Goal: Task Accomplishment & Management: Manage account settings

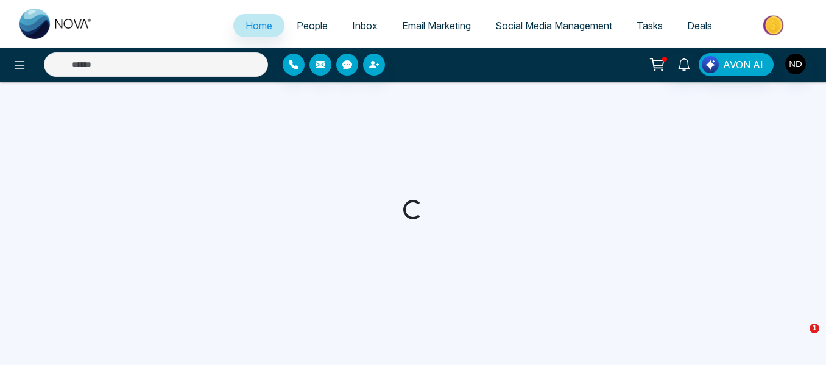
select select "*"
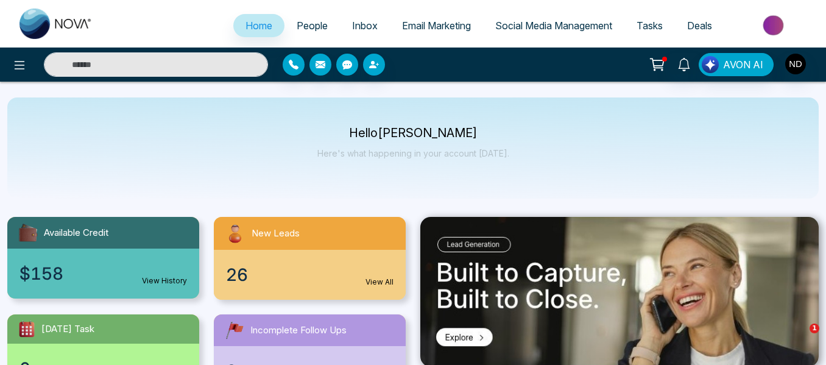
click at [303, 32] on link "People" at bounding box center [312, 25] width 55 height 23
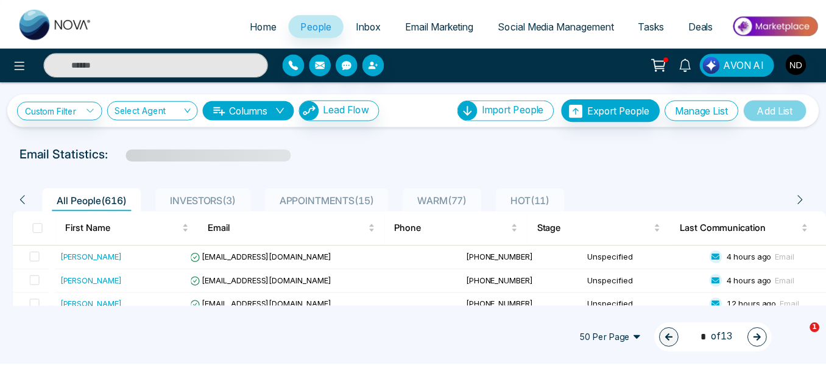
scroll to position [68, 0]
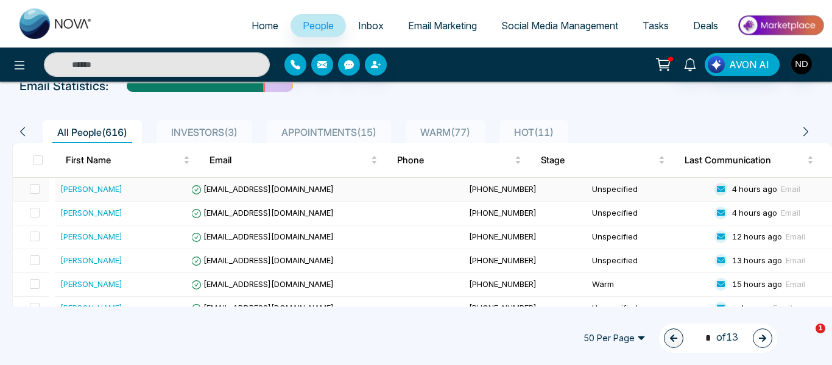
click at [138, 194] on div "[PERSON_NAME]" at bounding box center [123, 189] width 127 height 12
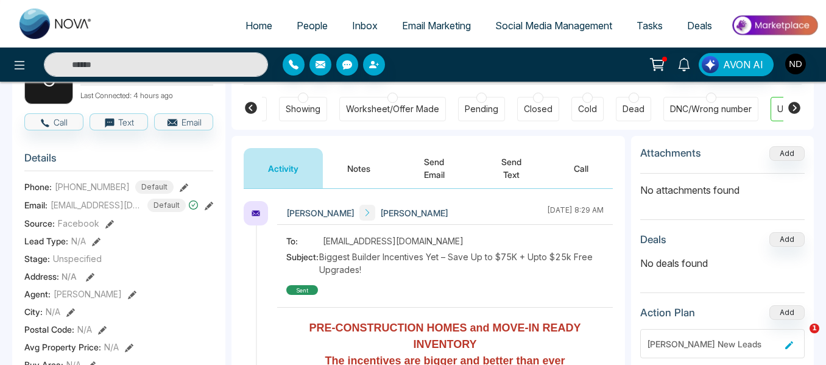
scroll to position [0, 385]
click at [372, 172] on button "Notes" at bounding box center [359, 168] width 72 height 40
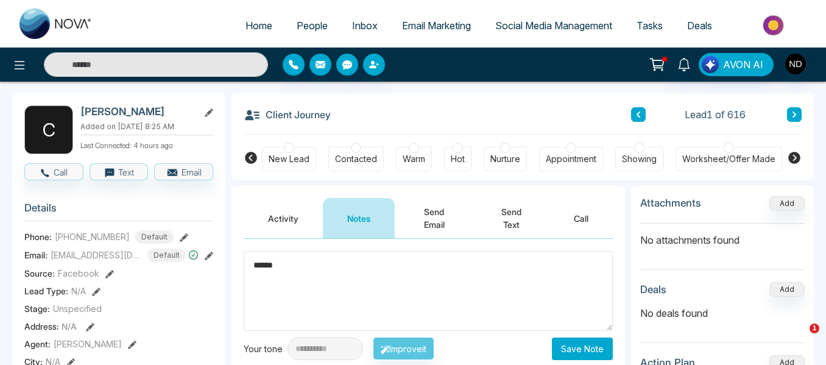
type textarea "******"
click at [305, 155] on div "New Lead" at bounding box center [289, 159] width 41 height 12
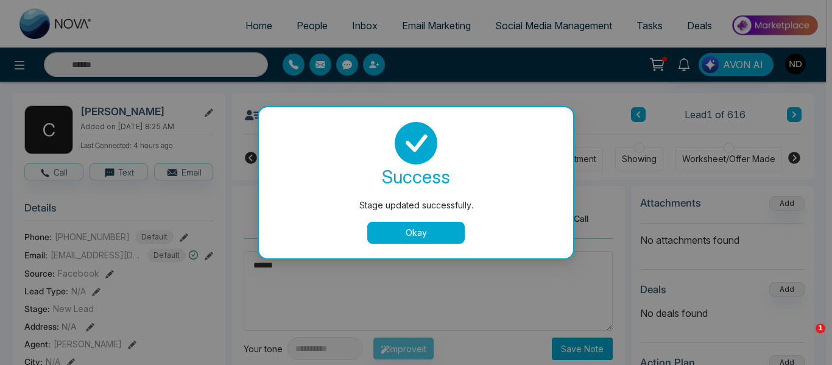
click at [427, 236] on button "Okay" at bounding box center [416, 233] width 98 height 22
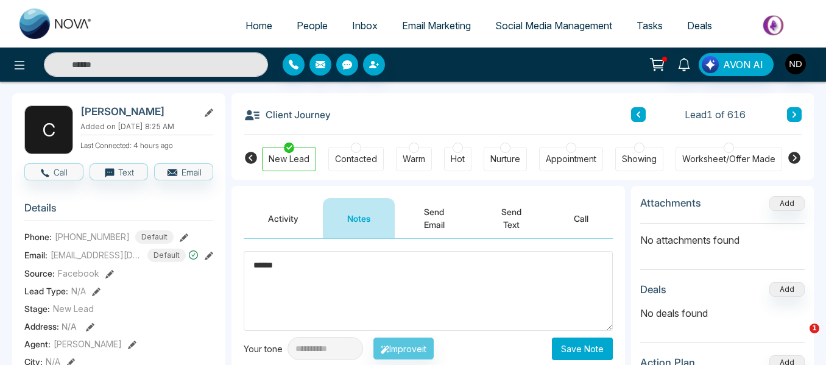
click at [575, 341] on button "Save Note" at bounding box center [582, 349] width 61 height 23
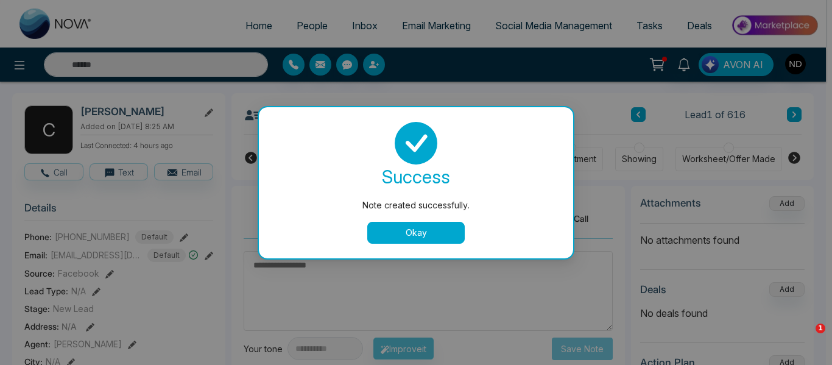
click at [389, 239] on button "Okay" at bounding box center [416, 233] width 98 height 22
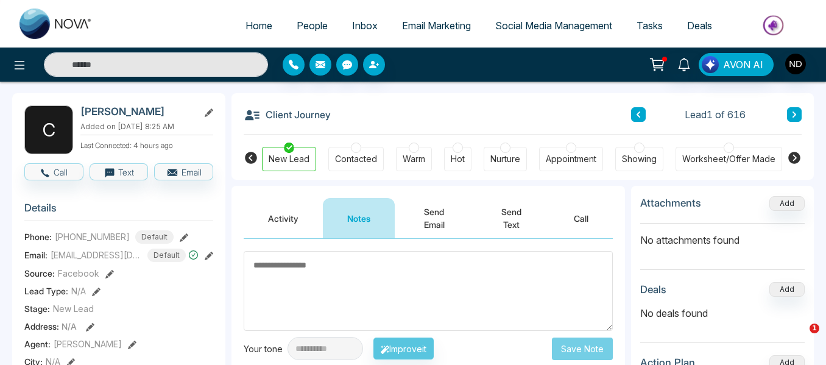
click at [793, 118] on icon at bounding box center [795, 114] width 6 height 7
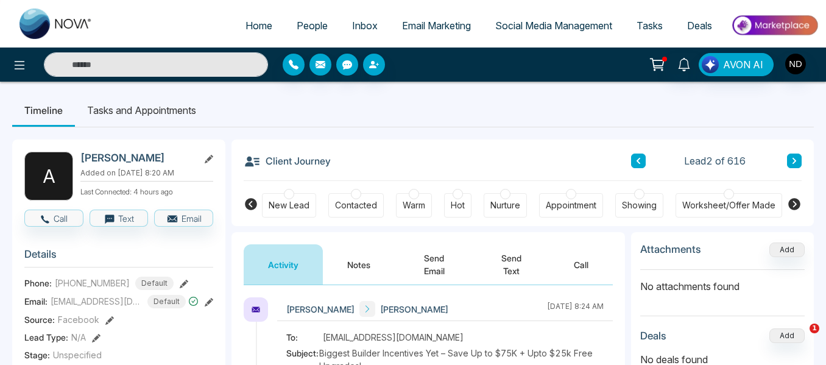
click at [355, 247] on button "Notes" at bounding box center [359, 264] width 72 height 40
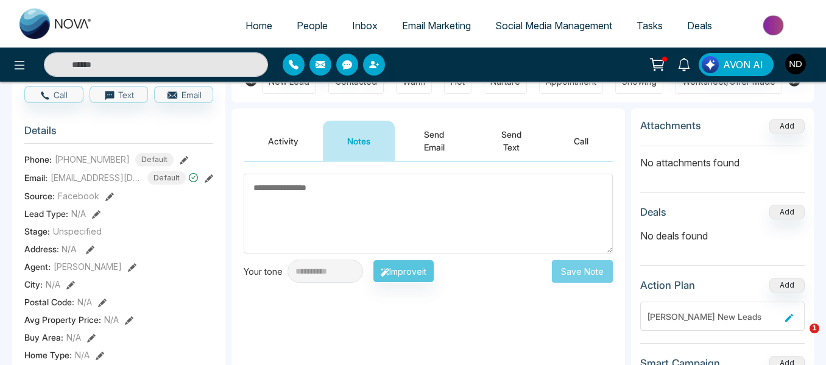
scroll to position [122, 0]
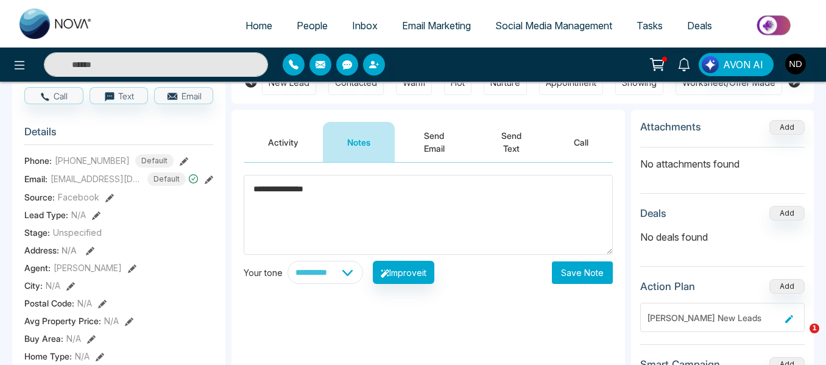
type textarea "**********"
click at [593, 277] on button "Save Note" at bounding box center [582, 272] width 61 height 23
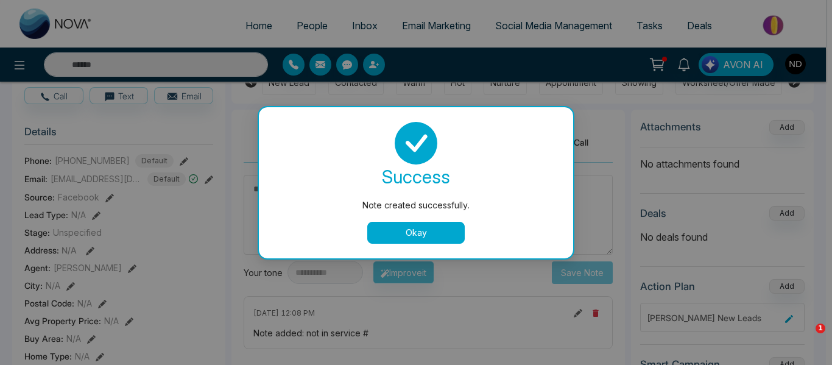
click at [464, 233] on button "Okay" at bounding box center [416, 233] width 98 height 22
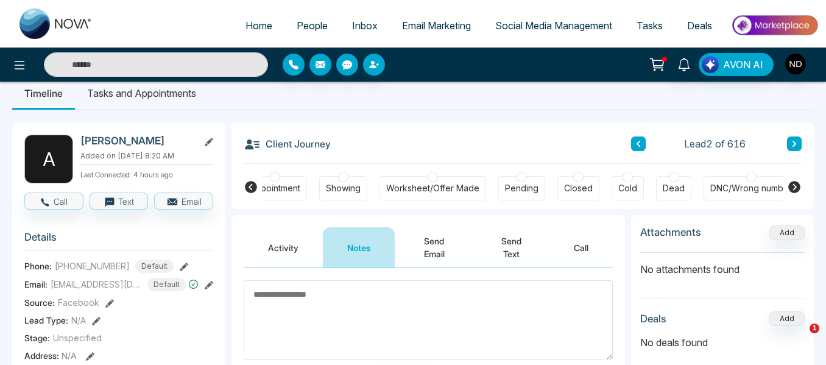
scroll to position [0, 297]
click at [727, 188] on div "DNC/Wrong number" at bounding box center [751, 188] width 82 height 12
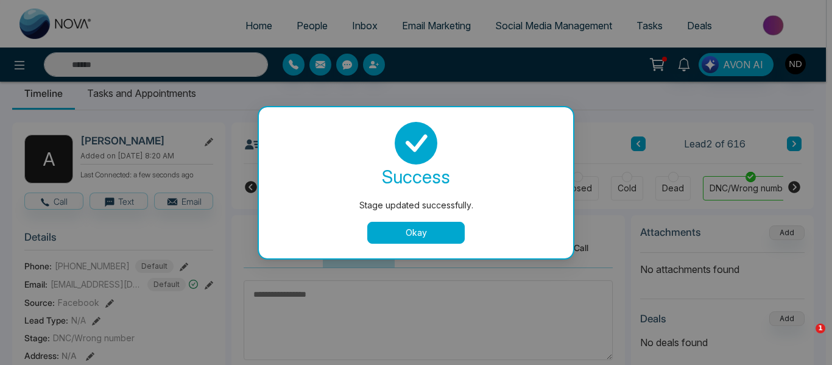
click at [434, 234] on button "Okay" at bounding box center [416, 233] width 98 height 22
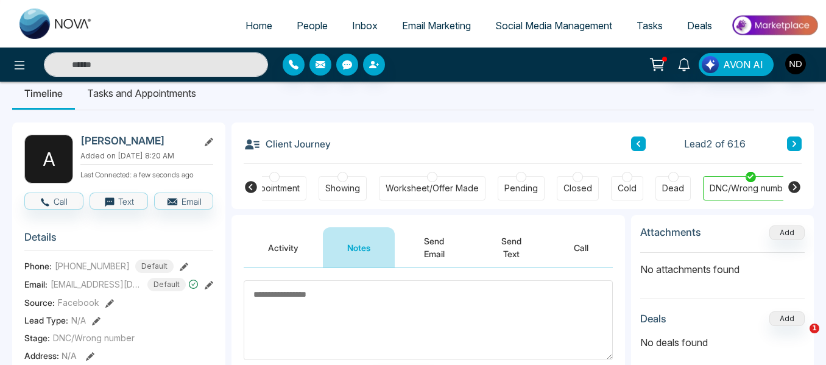
click at [798, 143] on button at bounding box center [794, 144] width 15 height 15
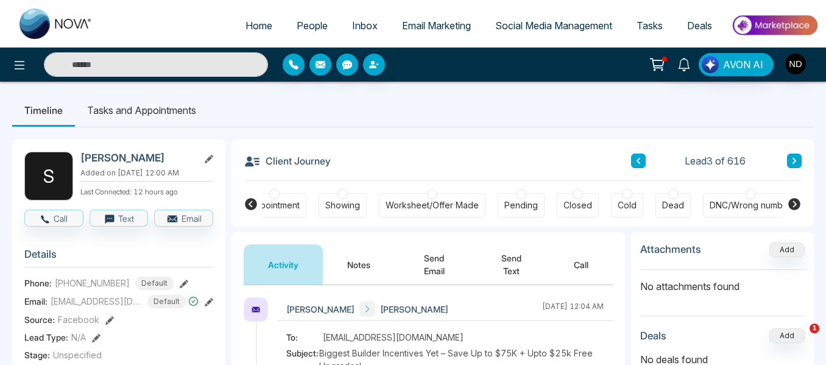
scroll to position [71, 0]
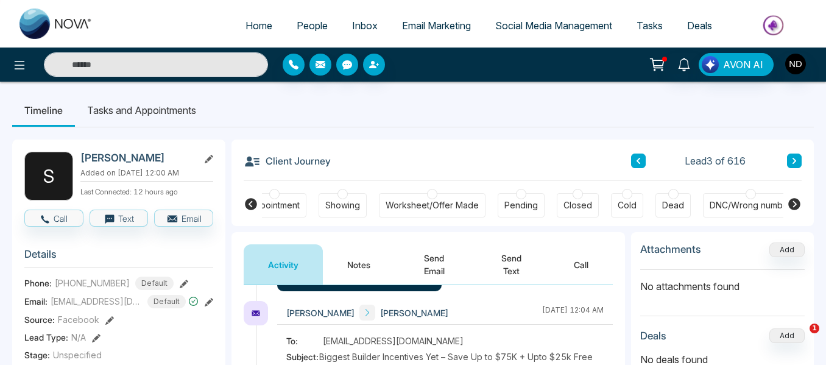
click at [351, 255] on button "Notes" at bounding box center [359, 264] width 72 height 40
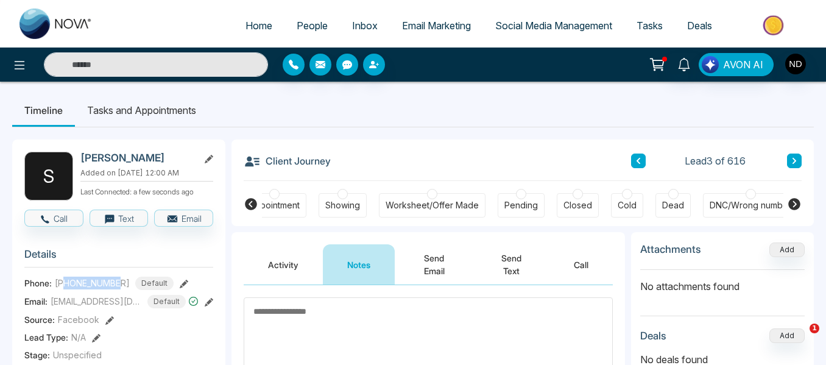
drag, startPoint x: 119, startPoint y: 285, endPoint x: 67, endPoint y: 287, distance: 52.4
click at [67, 287] on span "[PHONE_NUMBER]" at bounding box center [92, 283] width 75 height 13
copy span "9055999375"
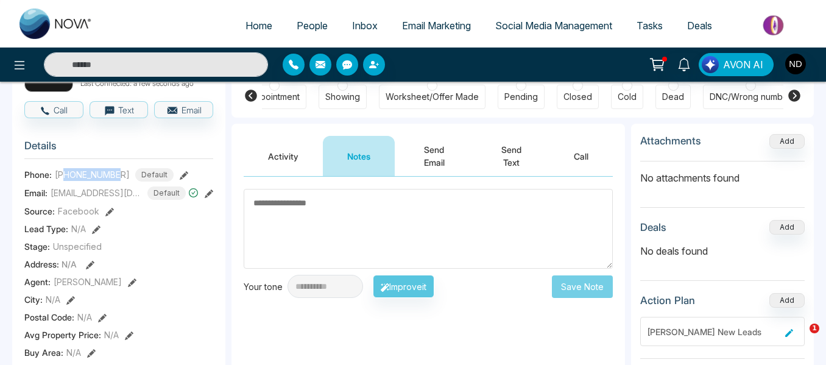
scroll to position [110, 0]
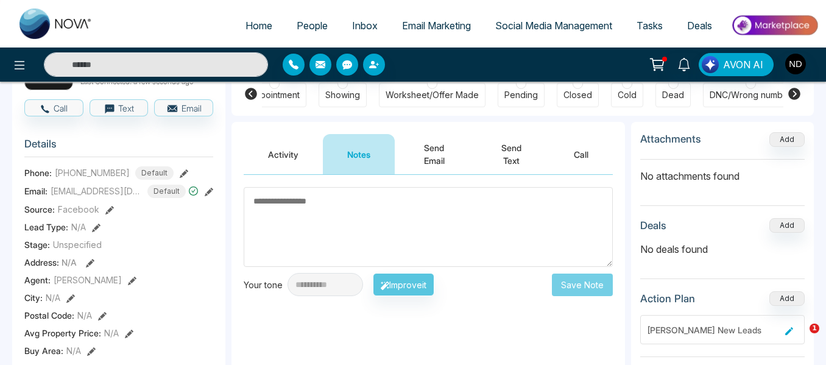
click at [308, 240] on textarea at bounding box center [428, 227] width 369 height 80
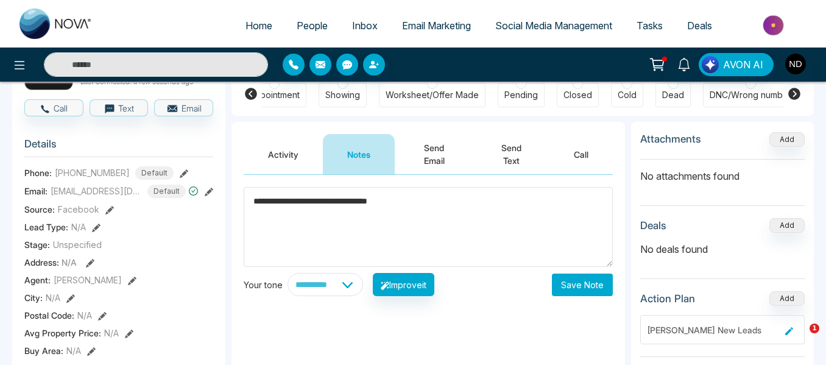
type textarea "**********"
click at [576, 284] on button "Save Note" at bounding box center [582, 285] width 61 height 23
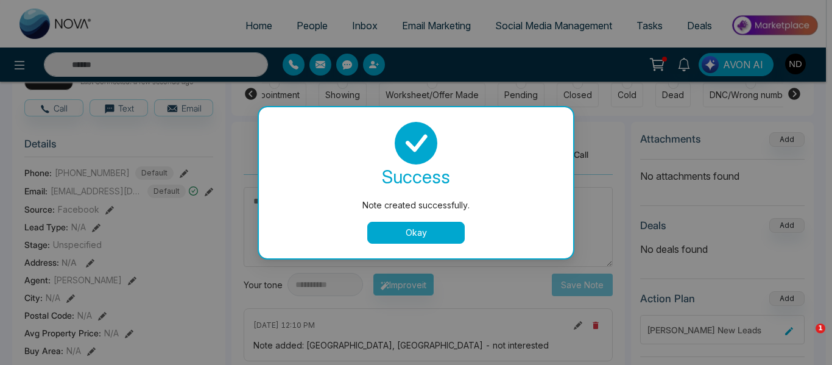
click at [422, 235] on button "Okay" at bounding box center [416, 233] width 98 height 22
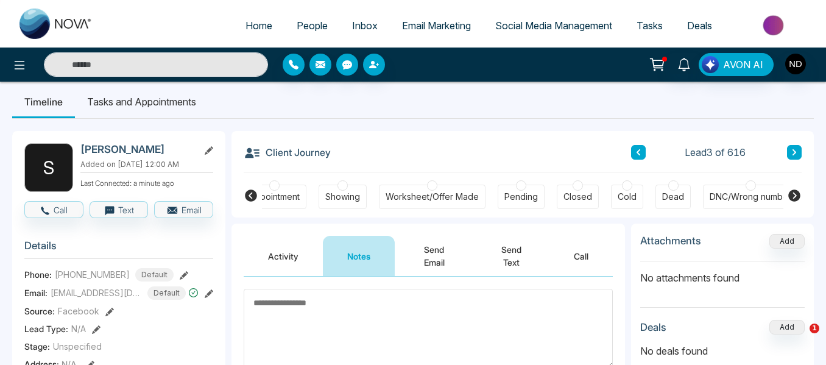
scroll to position [0, 385]
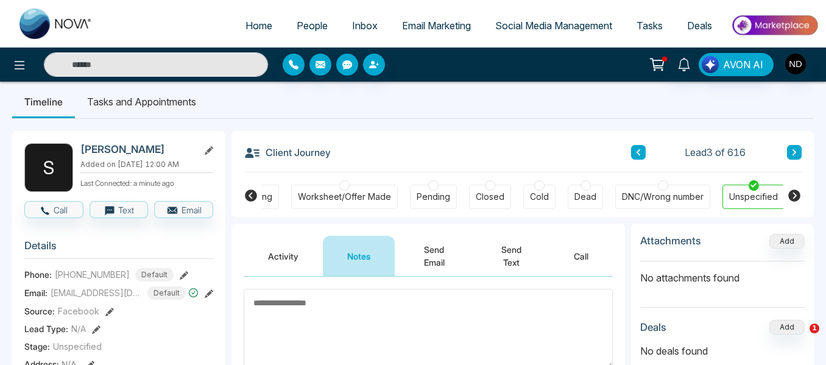
click at [533, 199] on div "Cold" at bounding box center [539, 197] width 19 height 12
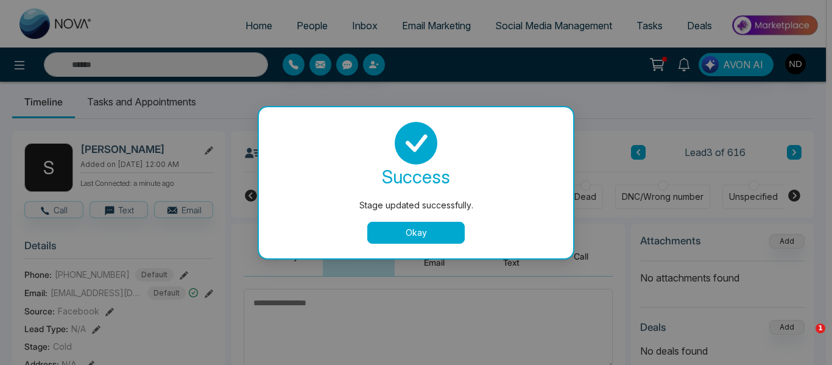
click at [424, 235] on button "Okay" at bounding box center [416, 233] width 98 height 22
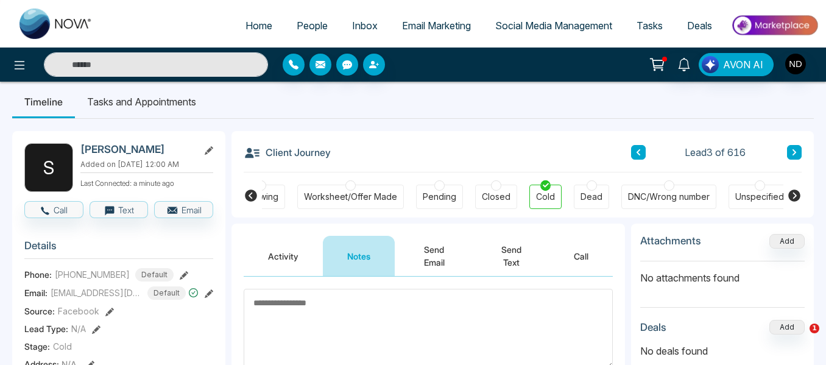
click at [797, 151] on icon at bounding box center [795, 152] width 6 height 7
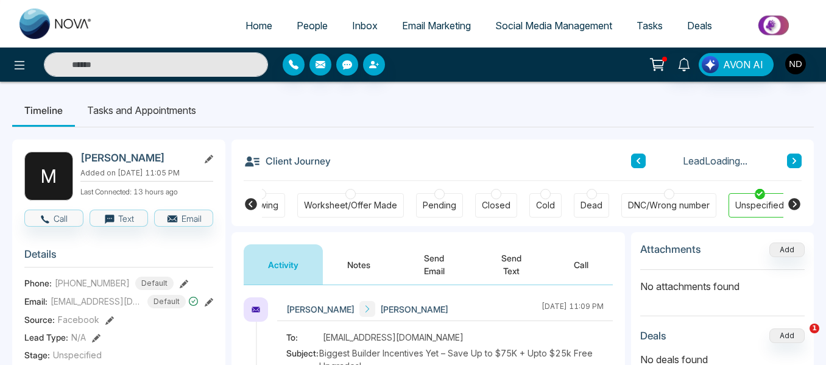
click at [357, 274] on button "Notes" at bounding box center [359, 264] width 72 height 40
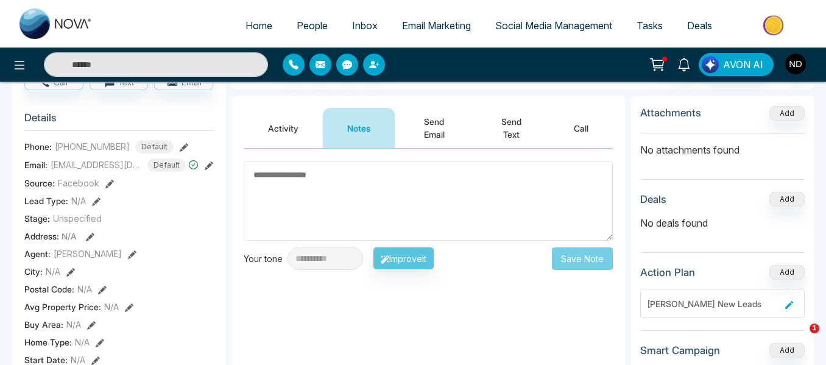
scroll to position [135, 0]
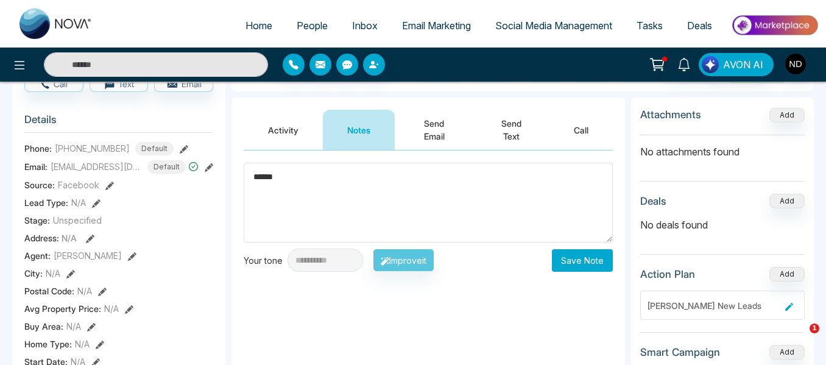
type textarea "******"
click at [564, 261] on button "Save Note" at bounding box center [582, 260] width 61 height 23
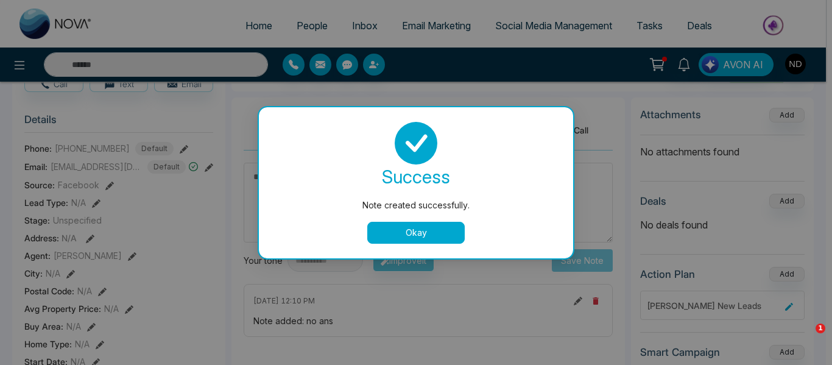
click at [421, 232] on button "Okay" at bounding box center [416, 233] width 98 height 22
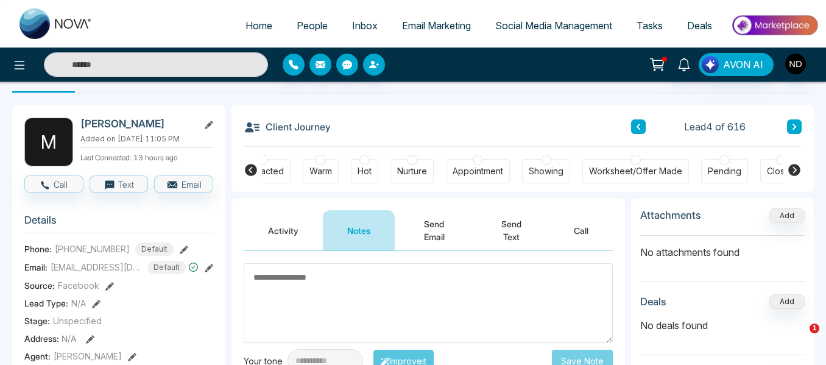
scroll to position [0, 0]
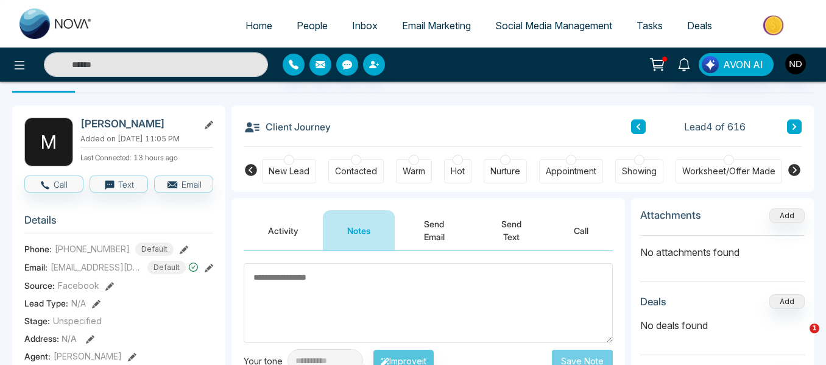
click at [302, 170] on div "New Lead" at bounding box center [289, 171] width 41 height 12
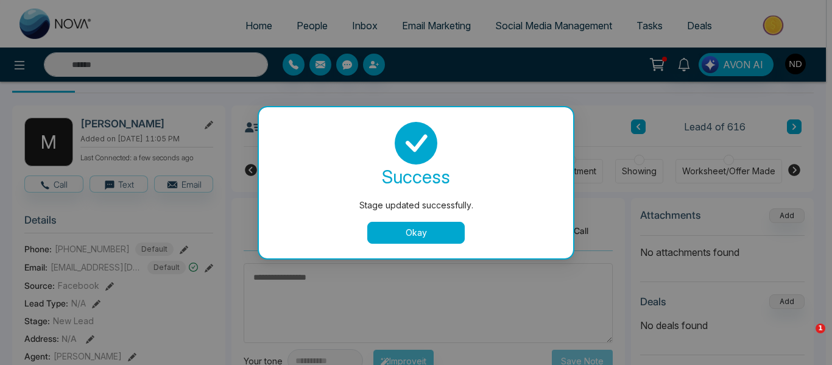
click at [396, 234] on button "Okay" at bounding box center [416, 233] width 98 height 22
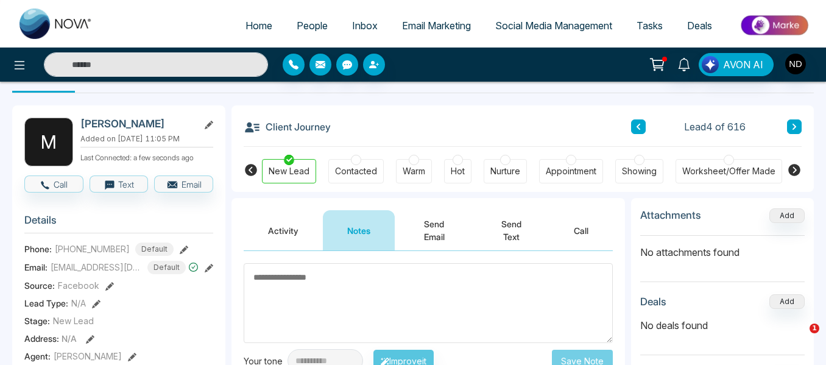
click at [791, 122] on button at bounding box center [794, 126] width 15 height 15
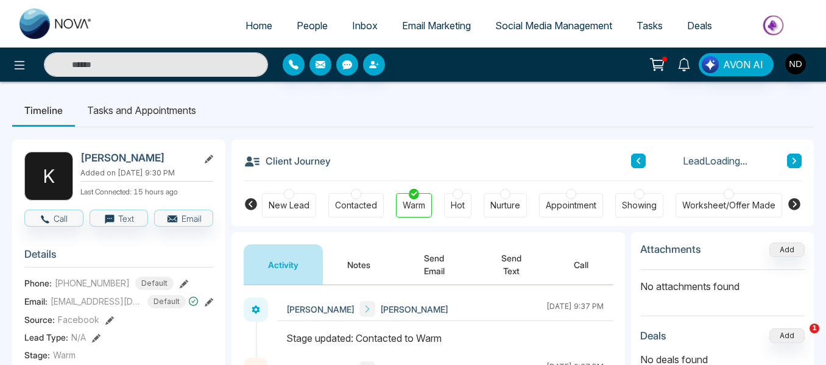
scroll to position [42, 0]
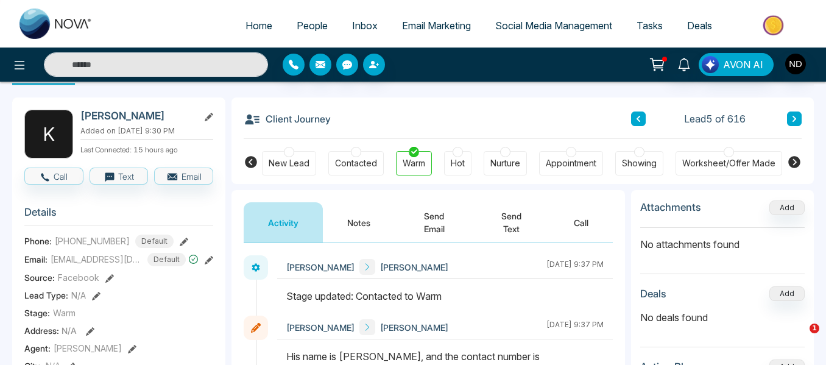
click at [345, 225] on button "Notes" at bounding box center [359, 222] width 72 height 40
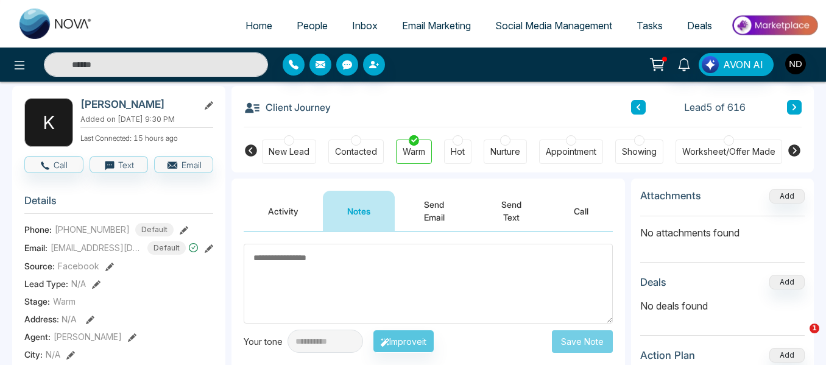
scroll to position [49, 0]
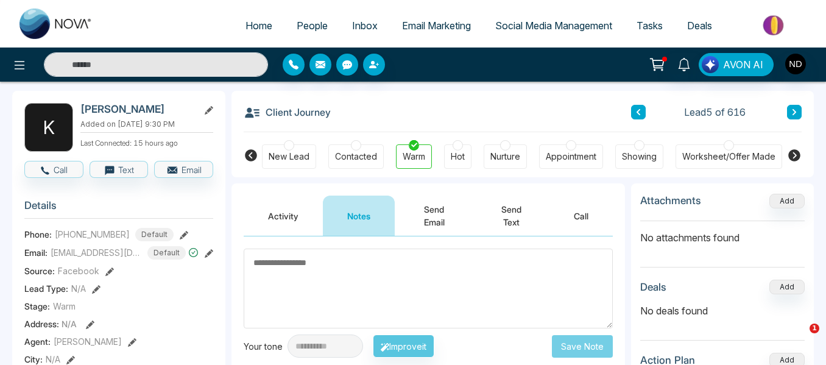
click at [801, 107] on button at bounding box center [794, 112] width 15 height 15
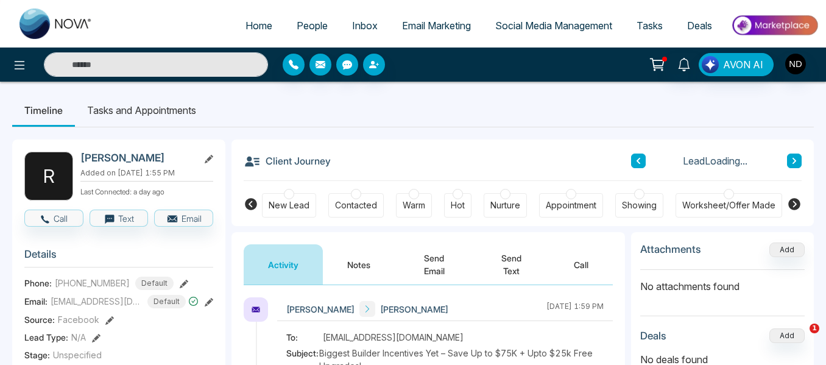
click at [347, 264] on button "Notes" at bounding box center [359, 264] width 72 height 40
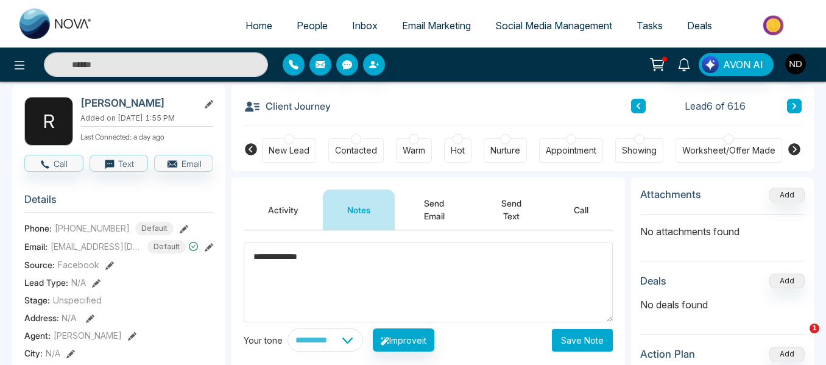
scroll to position [57, 0]
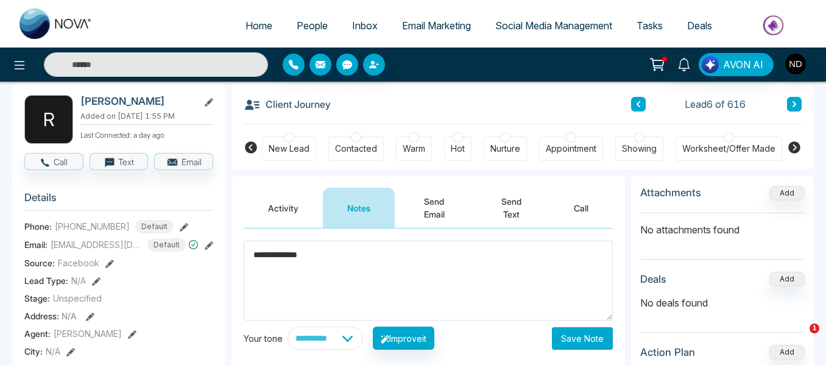
type textarea "**********"
click at [591, 341] on button "Save Note" at bounding box center [582, 338] width 61 height 23
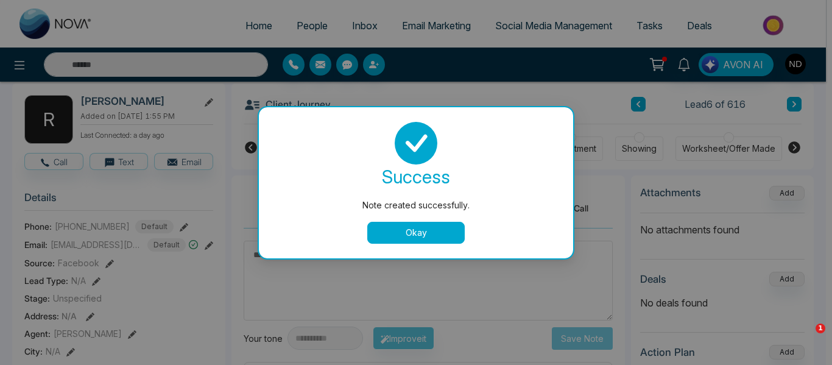
click at [395, 238] on button "Okay" at bounding box center [416, 233] width 98 height 22
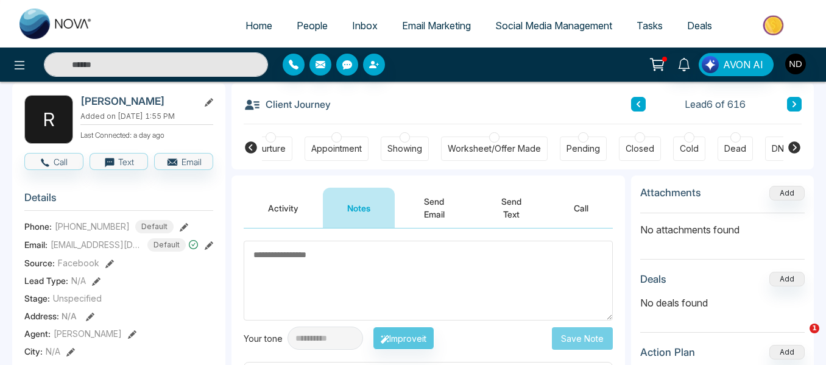
scroll to position [0, 250]
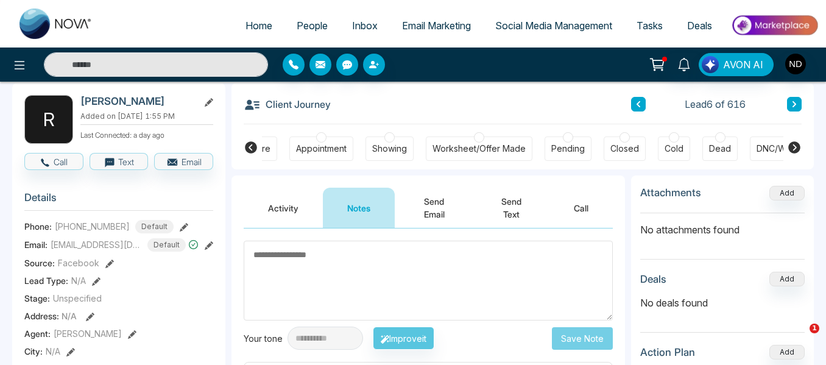
click at [767, 146] on div "DNC/Wrong number" at bounding box center [798, 149] width 82 height 12
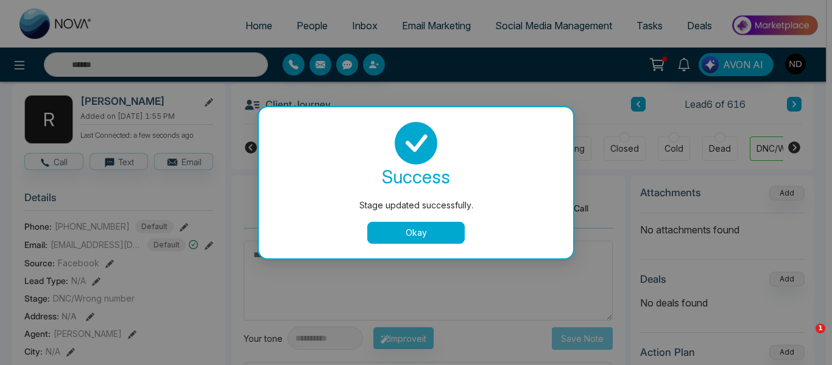
click at [438, 226] on button "Okay" at bounding box center [416, 233] width 98 height 22
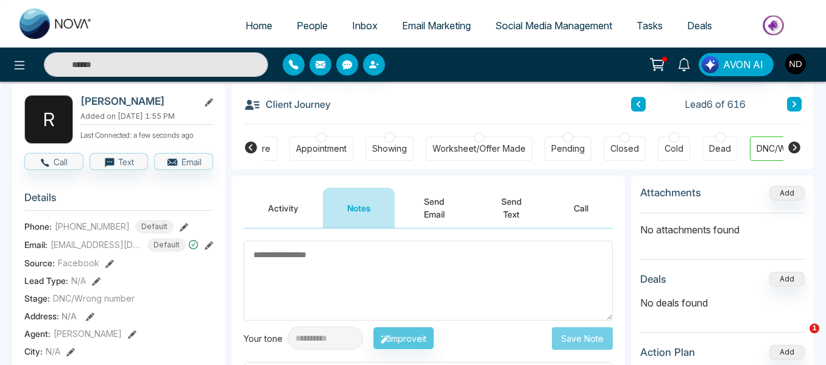
click at [795, 104] on icon at bounding box center [795, 104] width 6 height 7
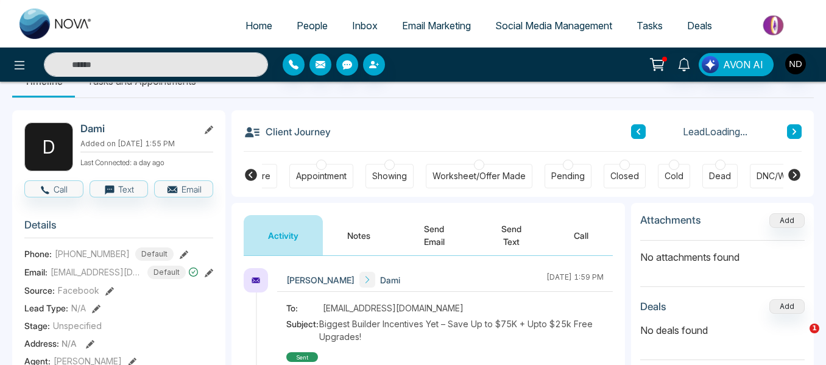
scroll to position [30, 0]
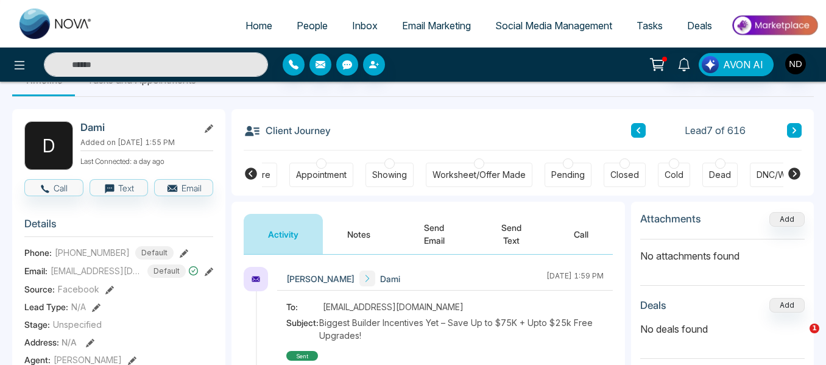
click at [344, 233] on button "Notes" at bounding box center [359, 234] width 72 height 40
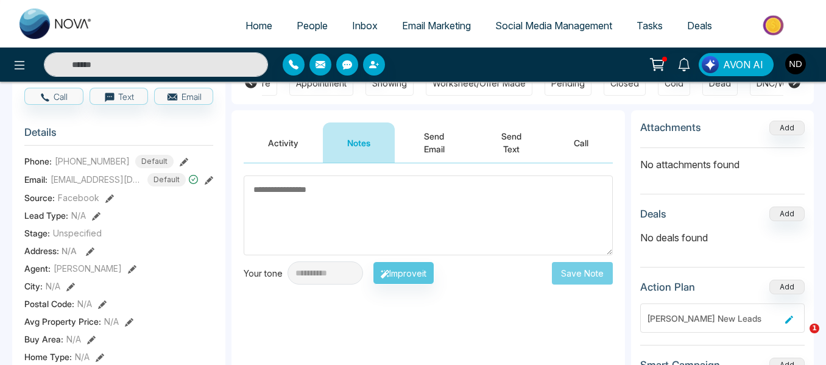
scroll to position [122, 0]
click at [688, 64] on icon at bounding box center [684, 64] width 13 height 13
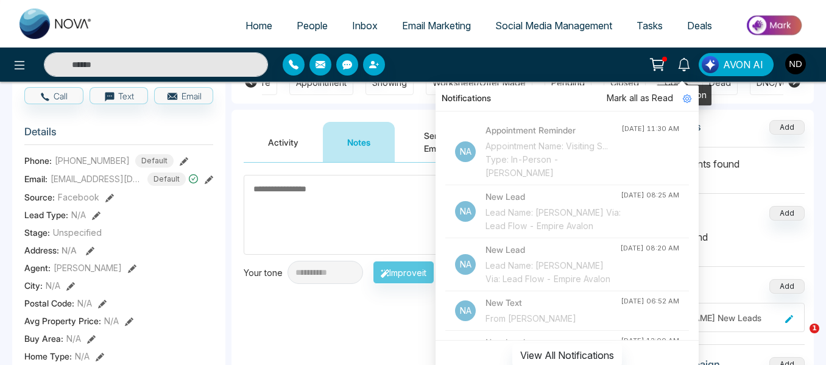
click at [689, 62] on icon at bounding box center [684, 64] width 13 height 13
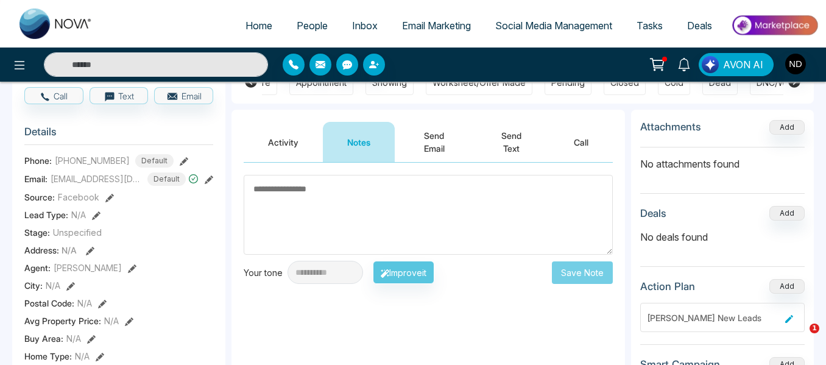
scroll to position [66, 0]
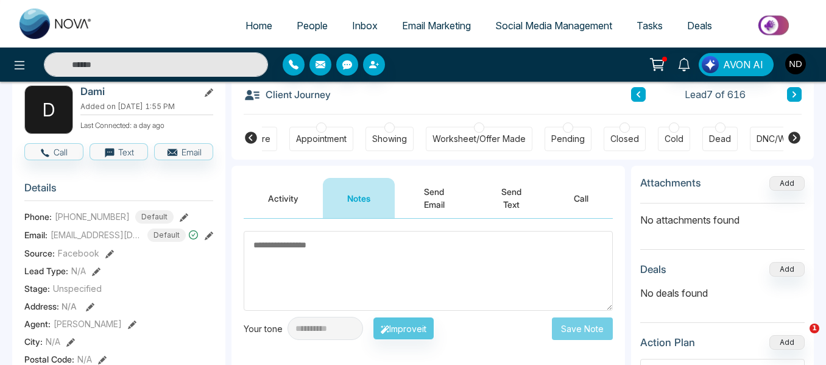
click at [361, 258] on textarea at bounding box center [428, 271] width 369 height 80
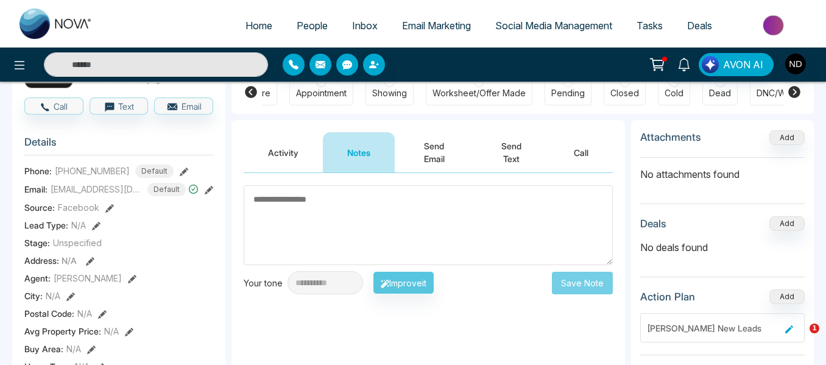
scroll to position [112, 0]
click at [303, 219] on textarea at bounding box center [428, 226] width 369 height 80
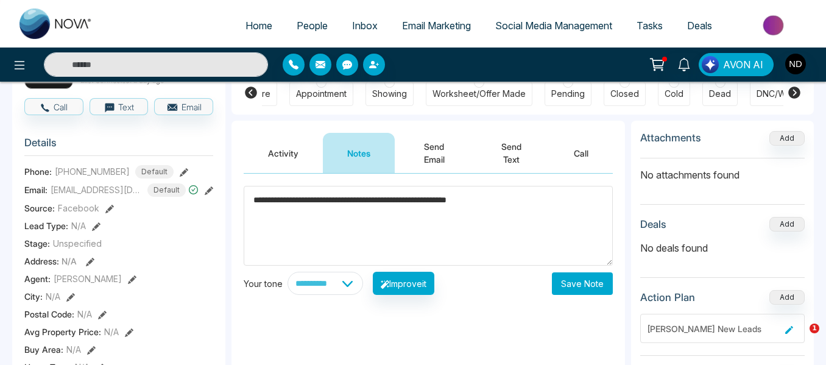
type textarea "**********"
click at [565, 291] on button "Save Note" at bounding box center [582, 283] width 61 height 23
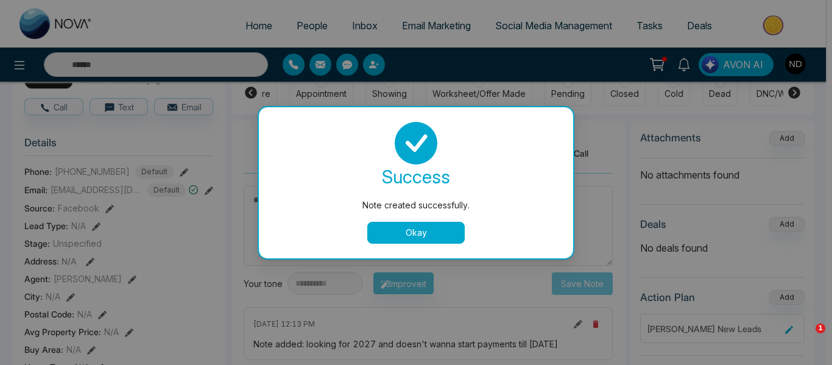
click at [411, 231] on button "Okay" at bounding box center [416, 233] width 98 height 22
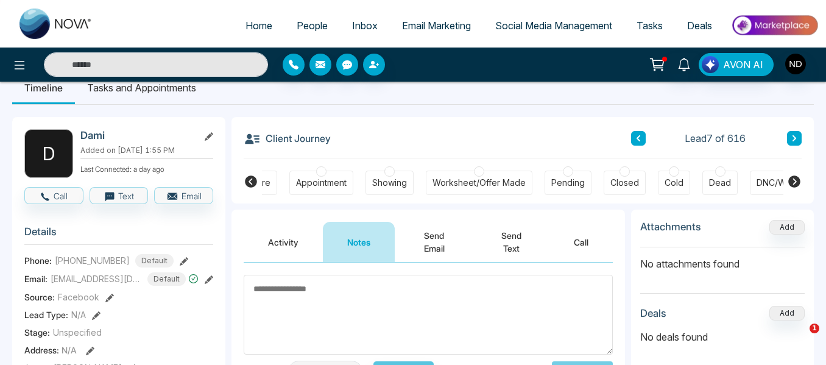
scroll to position [0, 0]
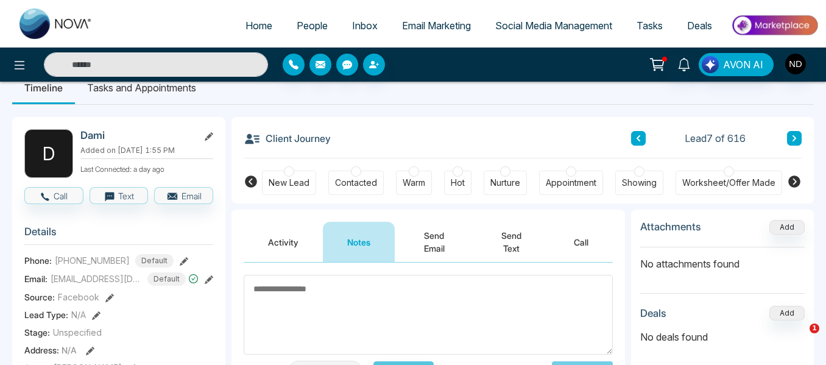
click at [513, 172] on div "Nurture" at bounding box center [505, 183] width 43 height 24
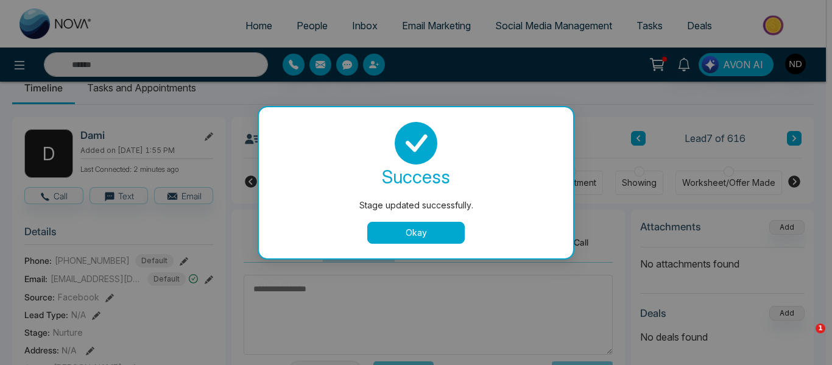
click at [385, 231] on button "Okay" at bounding box center [416, 233] width 98 height 22
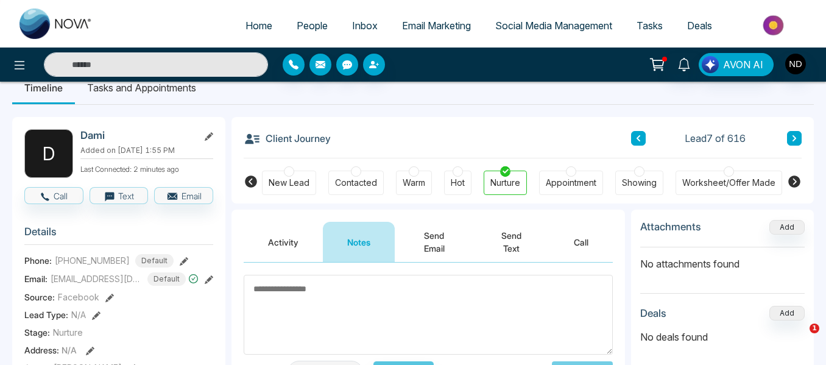
click at [797, 142] on icon at bounding box center [795, 138] width 6 height 7
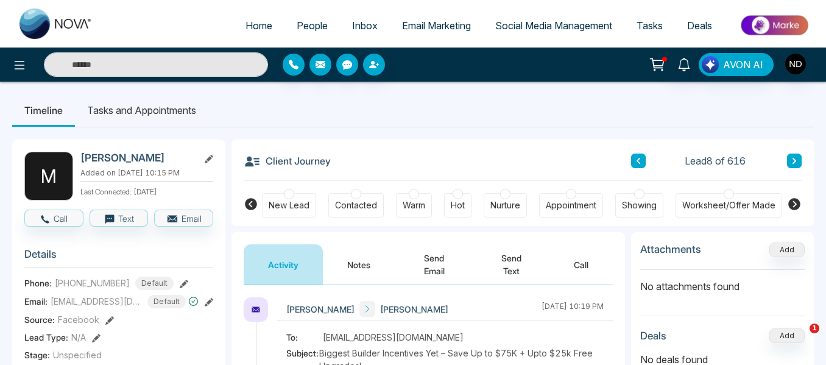
click at [372, 261] on button "Notes" at bounding box center [359, 264] width 72 height 40
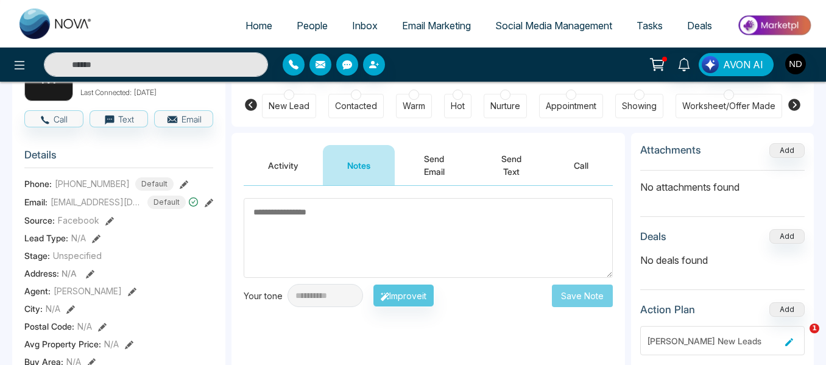
scroll to position [99, 0]
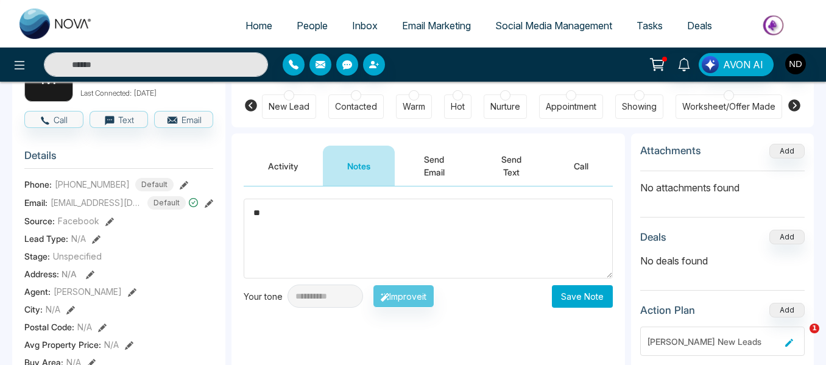
type textarea "*"
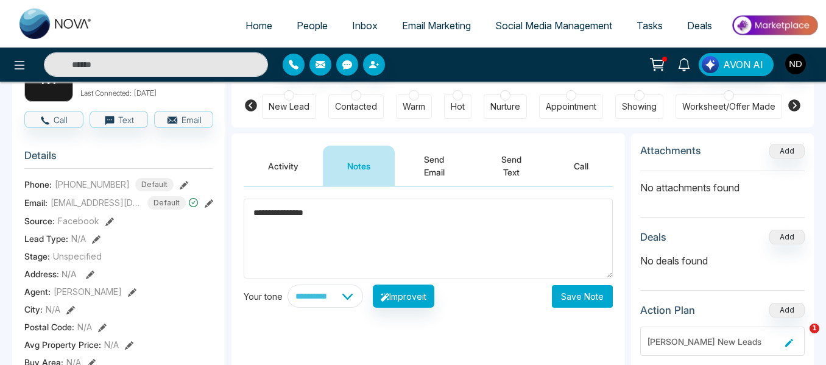
type textarea "**********"
click at [577, 306] on button "Save Note" at bounding box center [582, 296] width 61 height 23
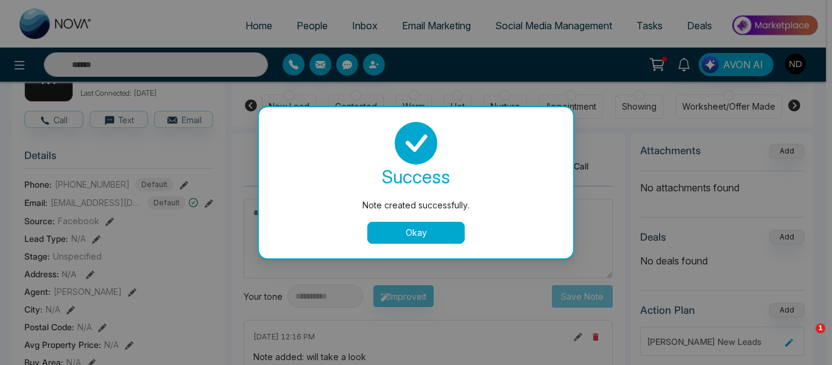
click at [429, 229] on button "Okay" at bounding box center [416, 233] width 98 height 22
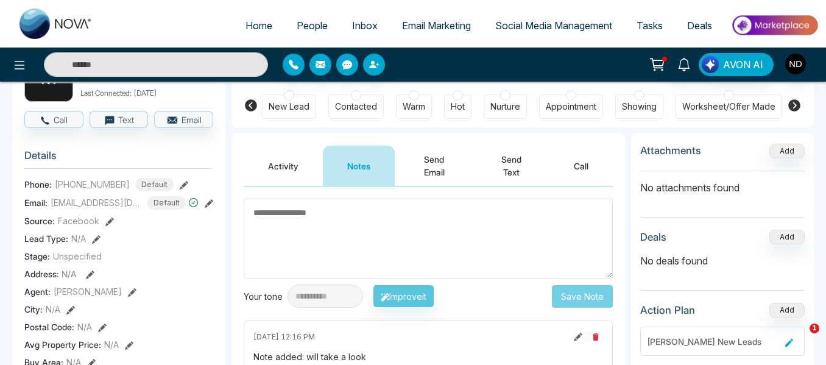
click at [264, 245] on textarea at bounding box center [428, 239] width 369 height 80
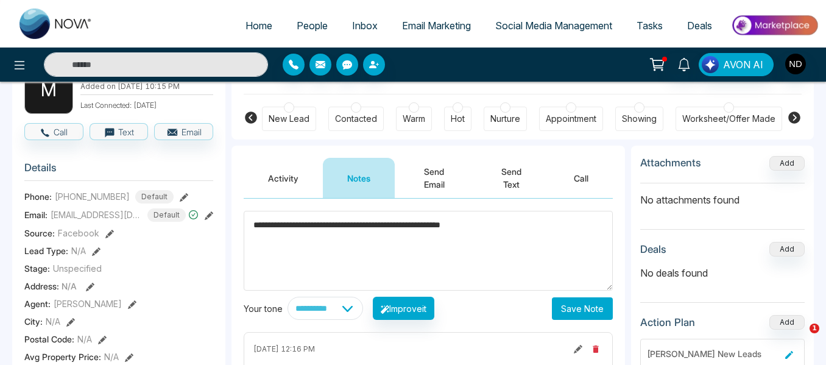
scroll to position [86, 0]
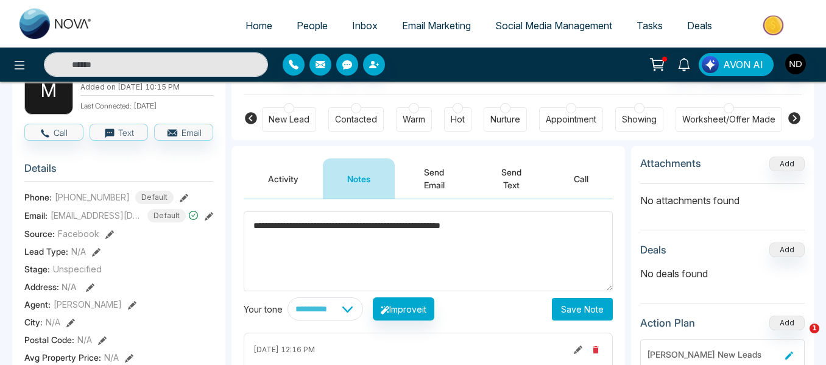
type textarea "**********"
click at [574, 313] on button "Save Note" at bounding box center [582, 309] width 61 height 23
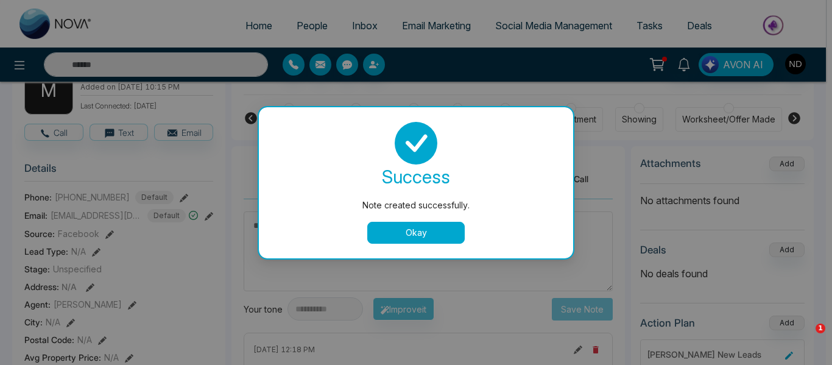
click at [394, 227] on button "Okay" at bounding box center [416, 233] width 98 height 22
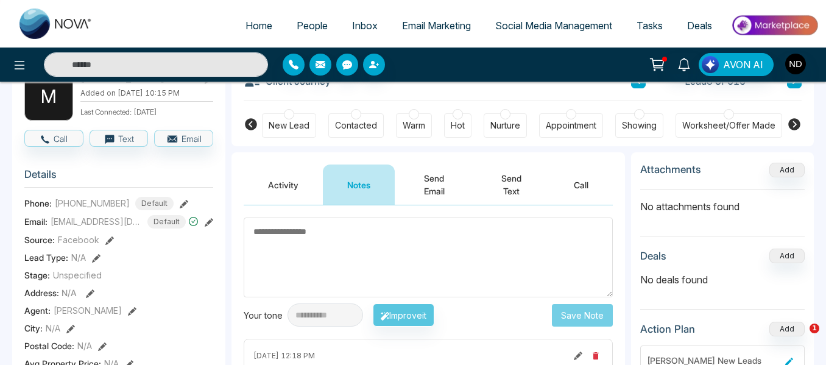
scroll to position [80, 0]
click at [503, 180] on button "Send Text" at bounding box center [512, 184] width 76 height 40
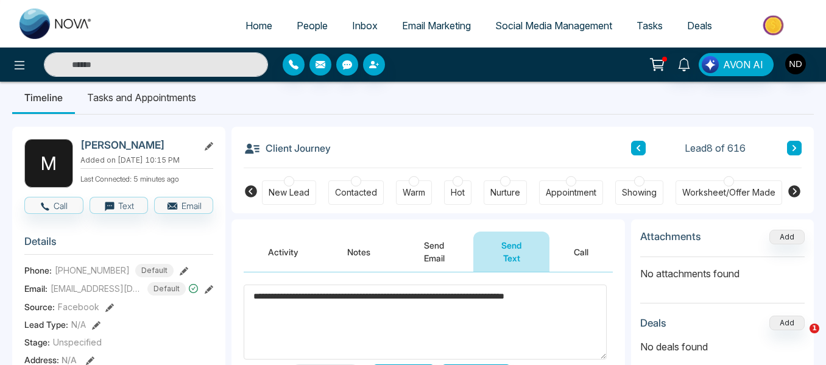
scroll to position [144, 0]
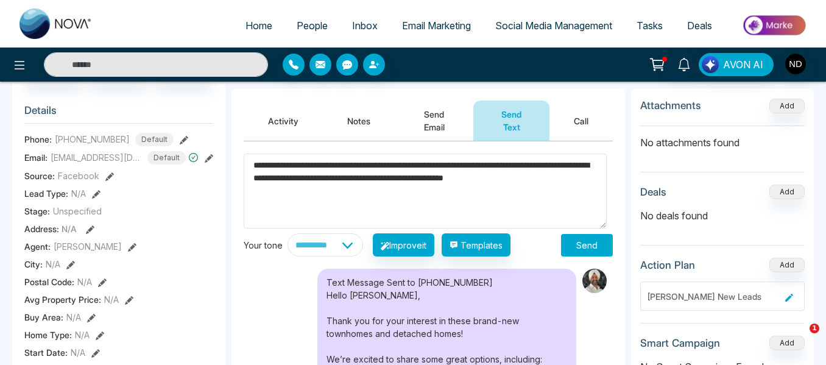
type textarea "**********"
click at [573, 241] on button "Send" at bounding box center [587, 245] width 52 height 23
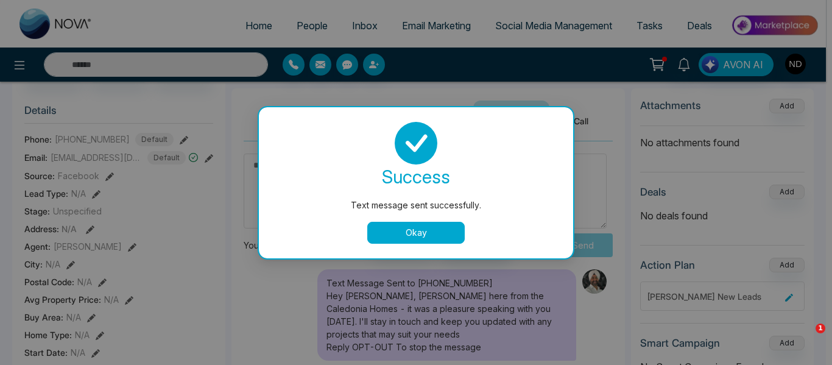
click at [417, 236] on button "Okay" at bounding box center [416, 233] width 98 height 22
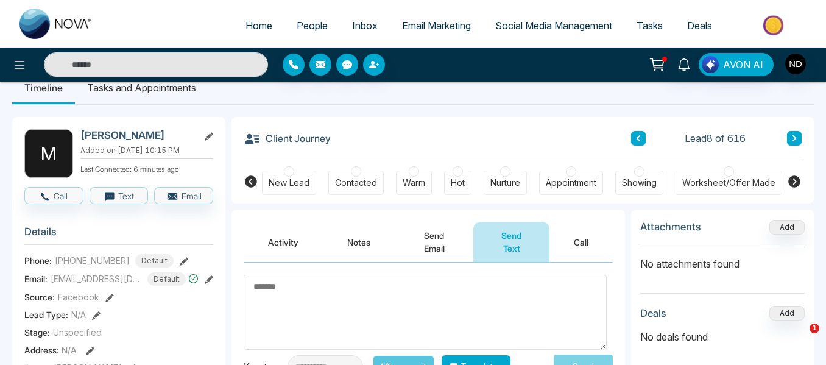
scroll to position [21, 0]
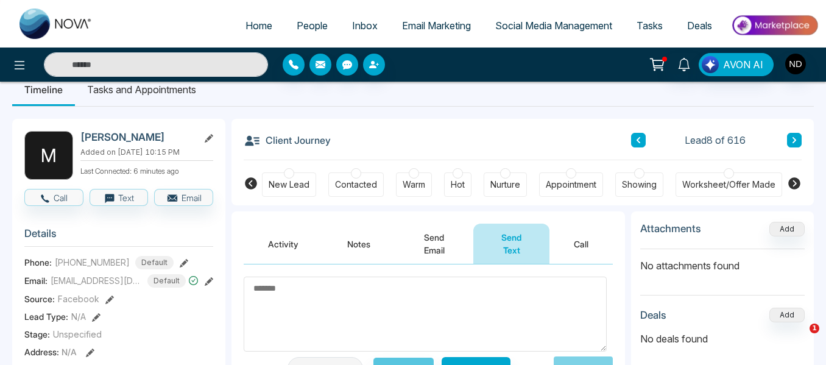
click at [423, 193] on div "Warm" at bounding box center [414, 184] width 36 height 24
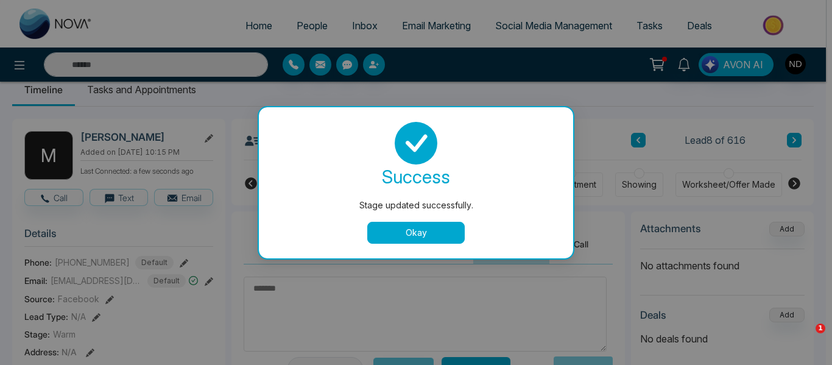
click at [417, 240] on button "Okay" at bounding box center [416, 233] width 98 height 22
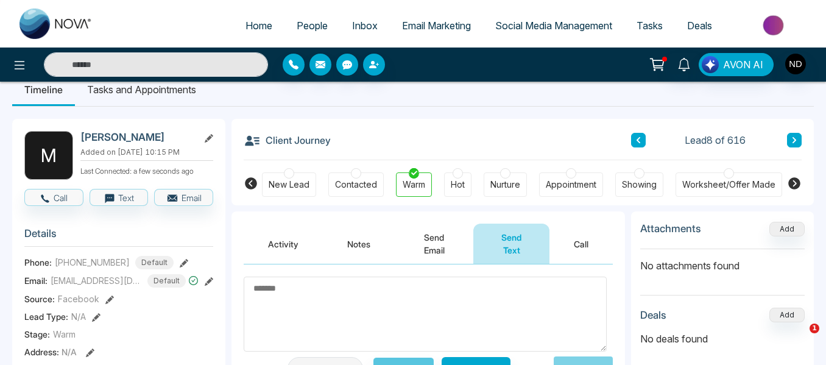
click at [793, 140] on icon at bounding box center [795, 140] width 6 height 7
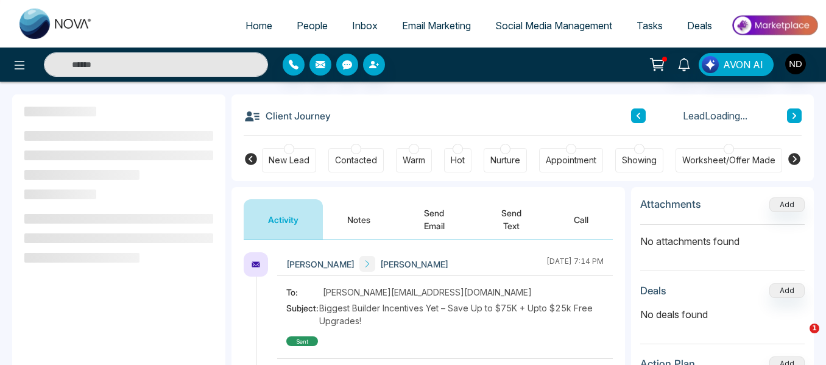
scroll to position [46, 0]
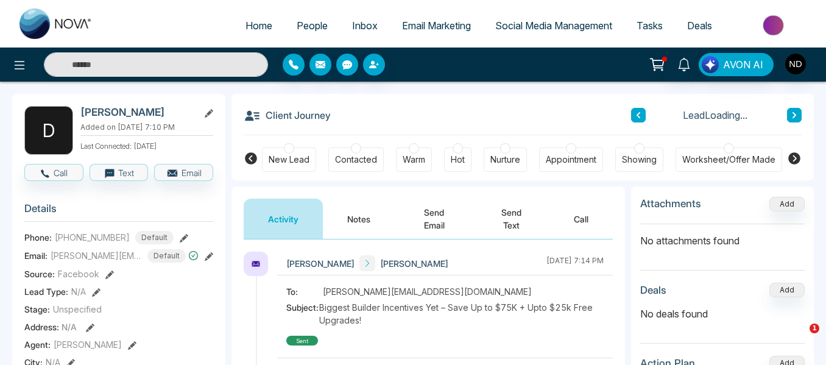
click at [355, 218] on button "Notes" at bounding box center [359, 219] width 72 height 40
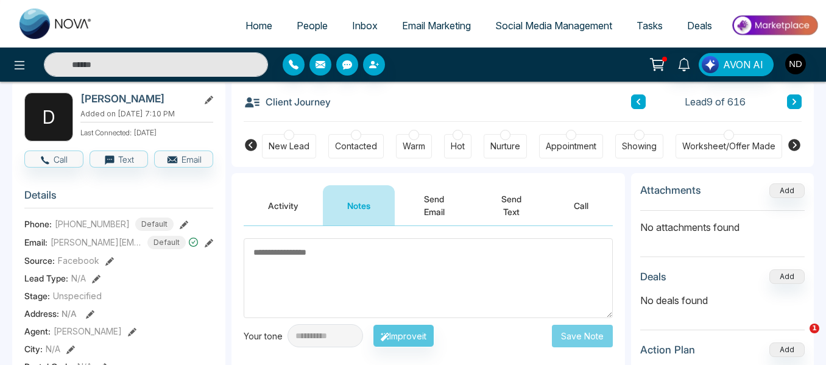
scroll to position [60, 0]
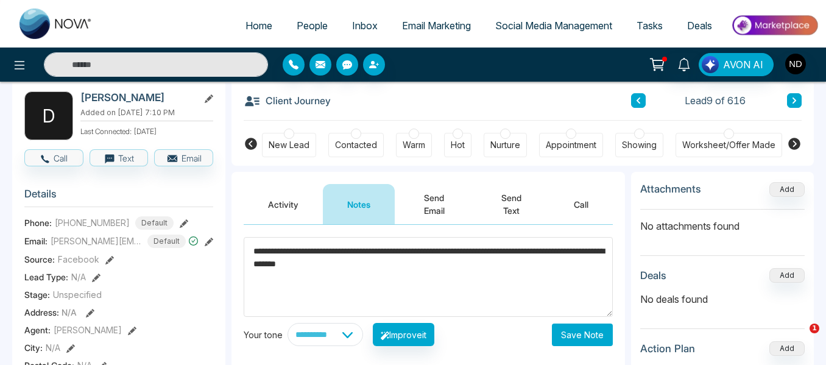
click at [238, 233] on div "**********" at bounding box center [429, 347] width 394 height 244
click at [388, 273] on textarea "**********" at bounding box center [428, 277] width 369 height 80
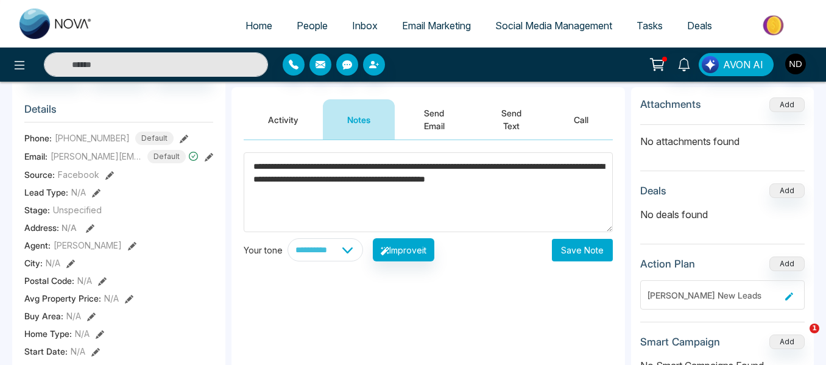
scroll to position [146, 0]
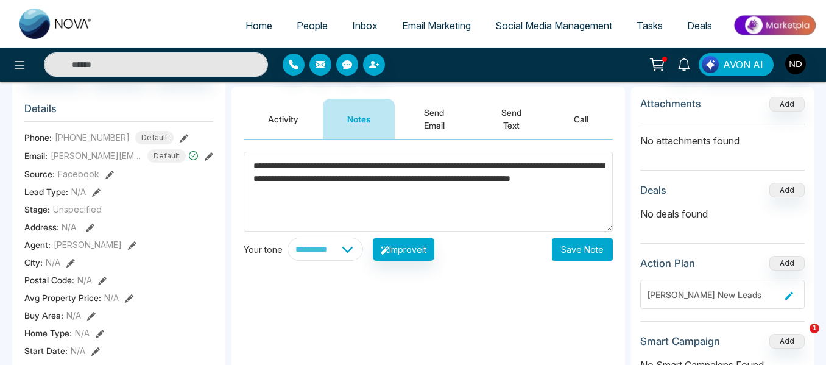
type textarea "**********"
click at [587, 252] on button "Save Note" at bounding box center [582, 249] width 61 height 23
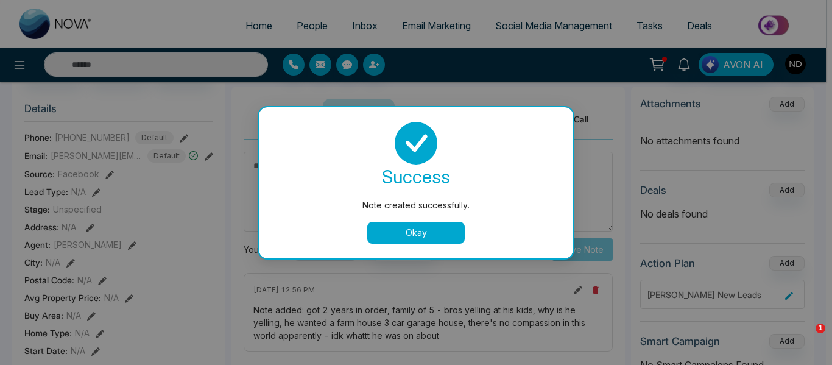
click at [424, 232] on button "Okay" at bounding box center [416, 233] width 98 height 22
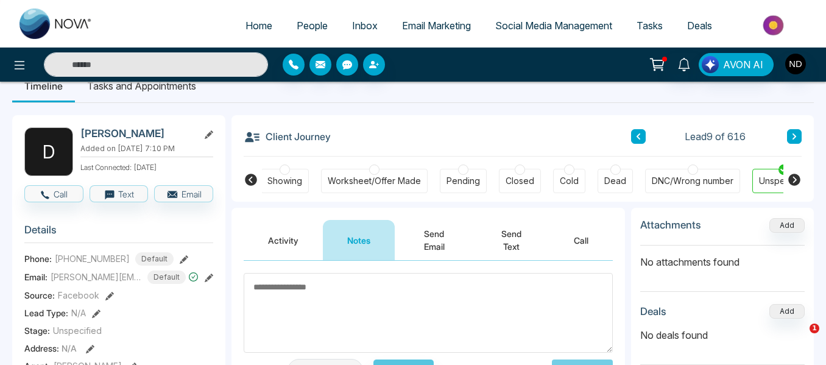
scroll to position [0, 385]
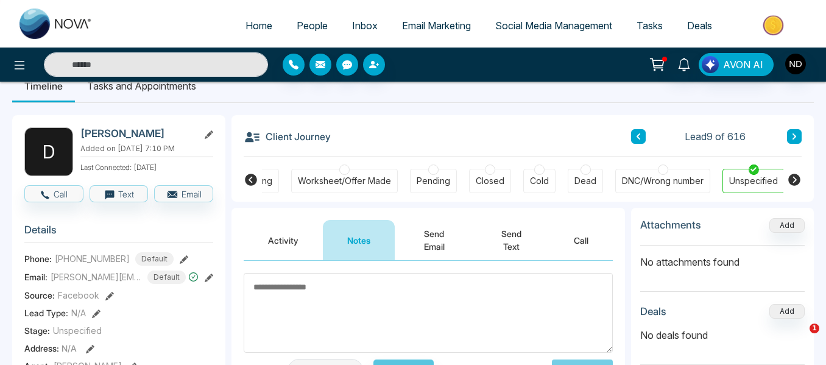
click at [790, 134] on button at bounding box center [794, 136] width 15 height 15
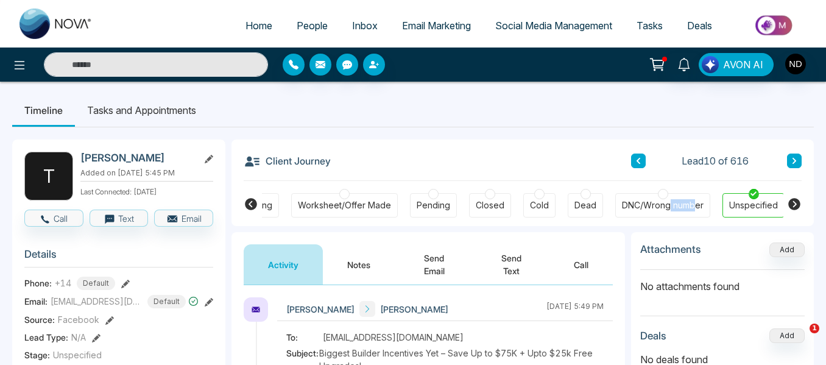
drag, startPoint x: 696, startPoint y: 219, endPoint x: 670, endPoint y: 213, distance: 26.8
click at [670, 213] on div "New Lead Contacted Warm Hot Nurture Appointment Showing Worksheet/Offer Made Pe…" at bounding box center [523, 203] width 522 height 45
click at [670, 213] on div "DNC/Wrong number" at bounding box center [663, 205] width 95 height 24
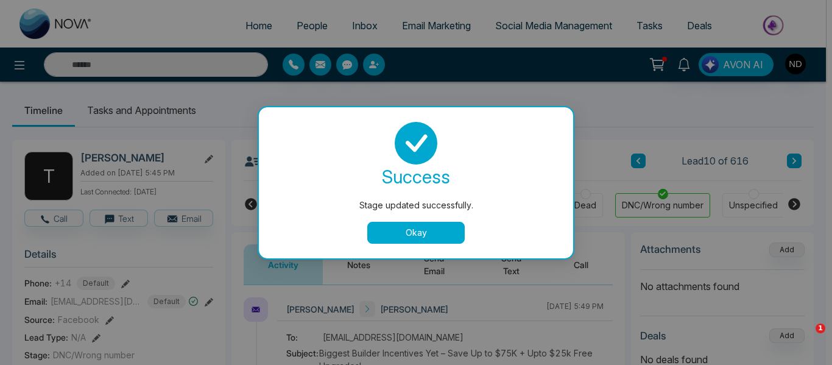
click at [444, 235] on button "Okay" at bounding box center [416, 233] width 98 height 22
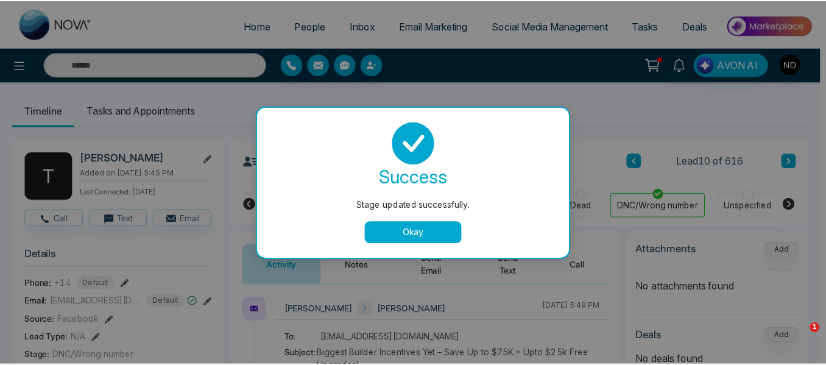
scroll to position [0, 378]
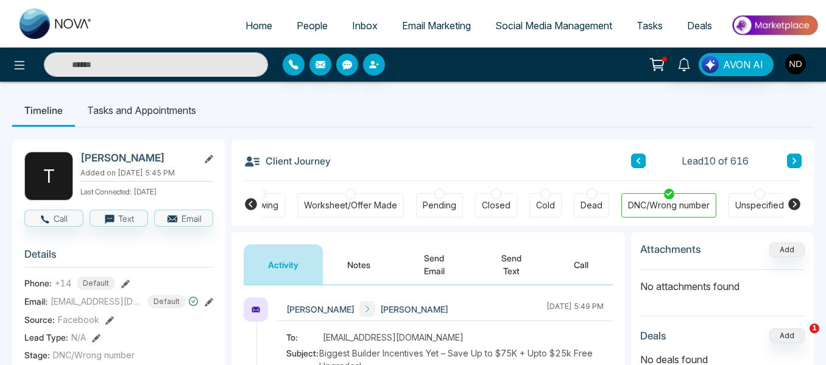
click at [798, 160] on button at bounding box center [794, 161] width 15 height 15
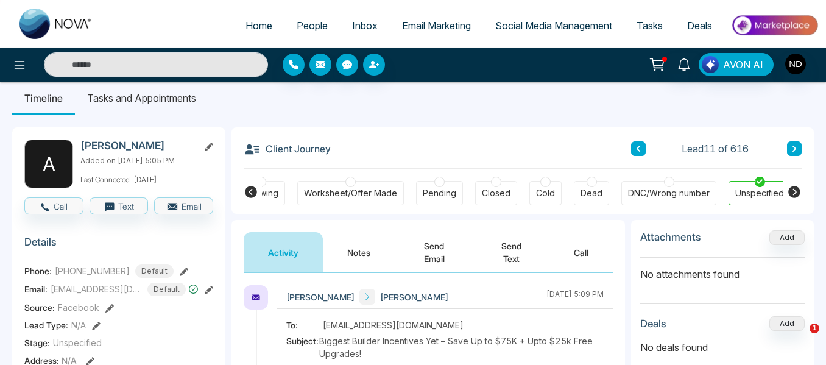
scroll to position [13, 0]
click at [375, 244] on button "Notes" at bounding box center [359, 252] width 72 height 40
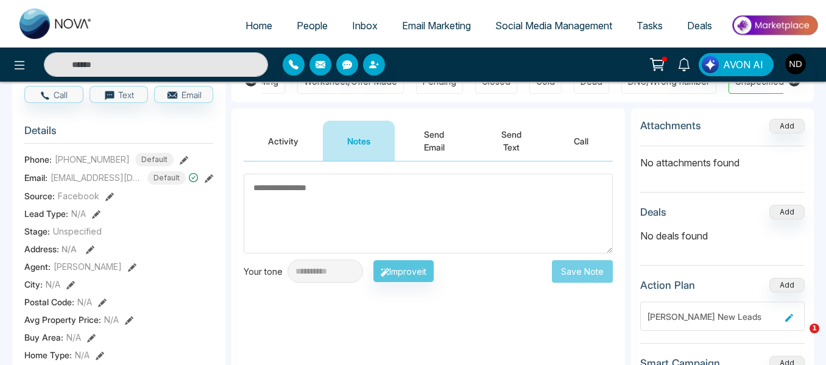
scroll to position [123, 0]
type textarea "******"
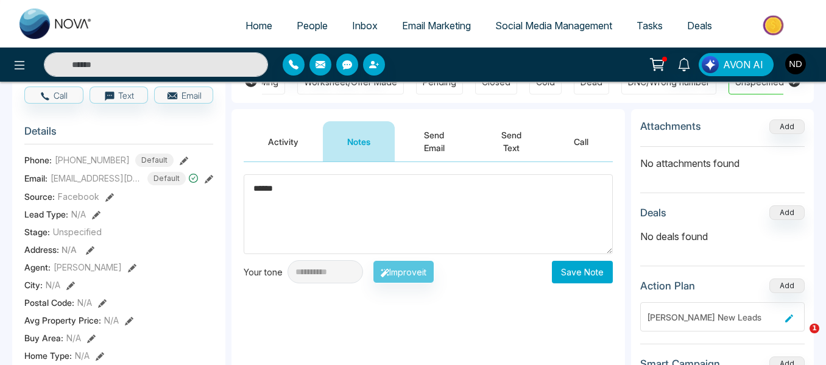
click at [572, 275] on button "Save Note" at bounding box center [582, 272] width 61 height 23
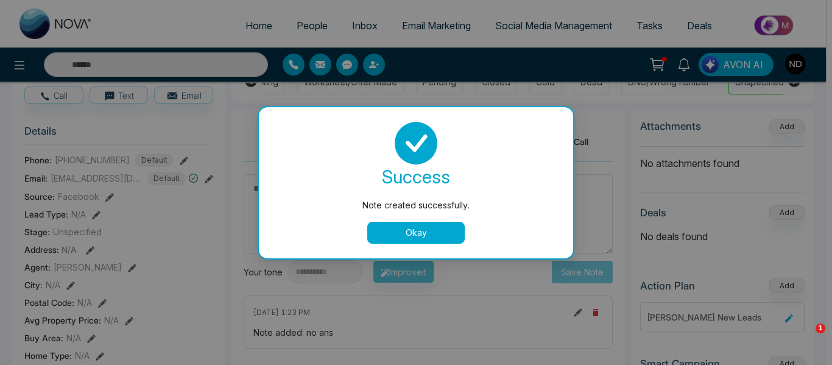
drag, startPoint x: 445, startPoint y: 251, endPoint x: 434, endPoint y: 213, distance: 40.1
click at [434, 213] on div "success Note created successfully. Okay" at bounding box center [416, 182] width 314 height 151
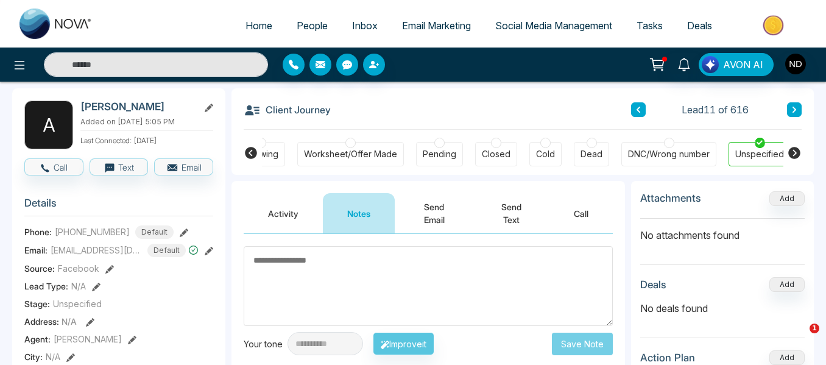
scroll to position [0, 0]
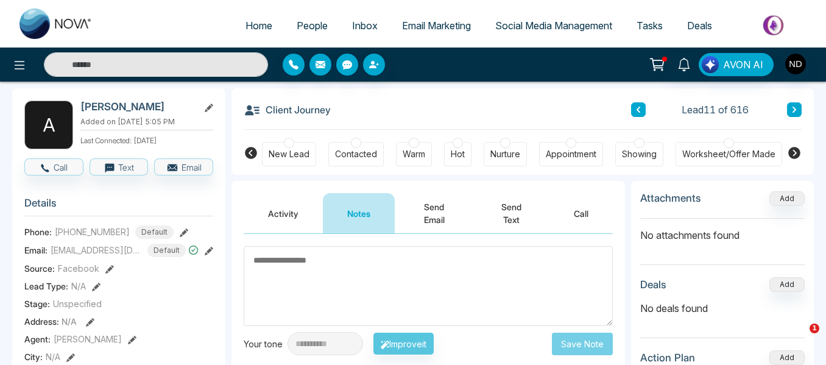
click at [280, 152] on div "New Lead" at bounding box center [289, 154] width 41 height 12
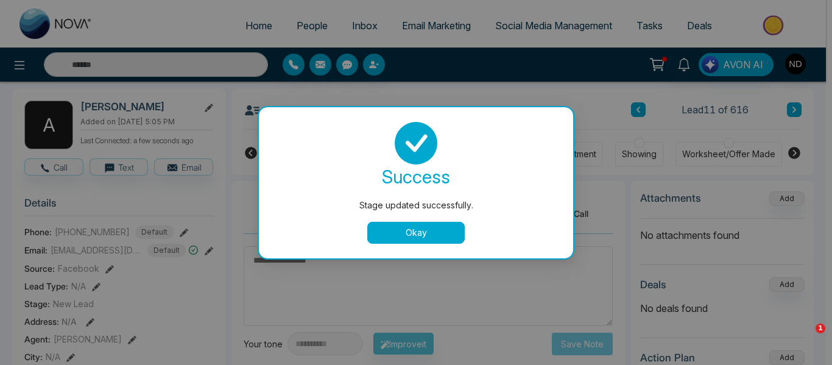
click at [421, 229] on button "Okay" at bounding box center [416, 233] width 98 height 22
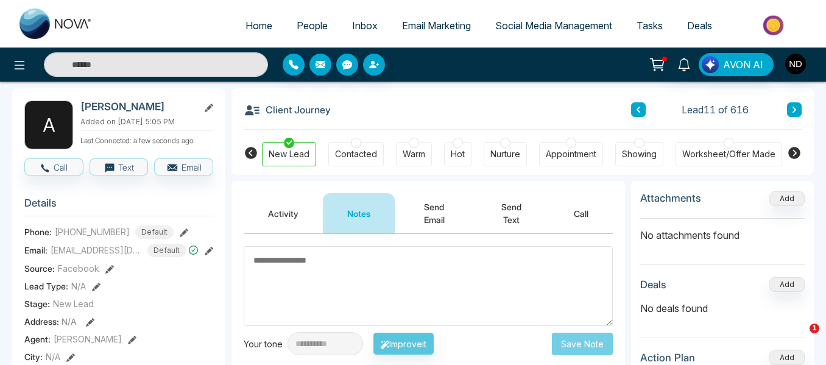
click at [794, 113] on icon at bounding box center [795, 109] width 6 height 7
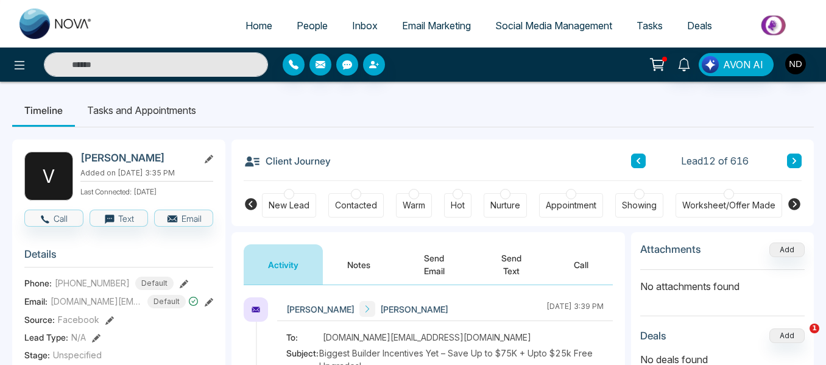
click at [374, 274] on button "Notes" at bounding box center [359, 264] width 72 height 40
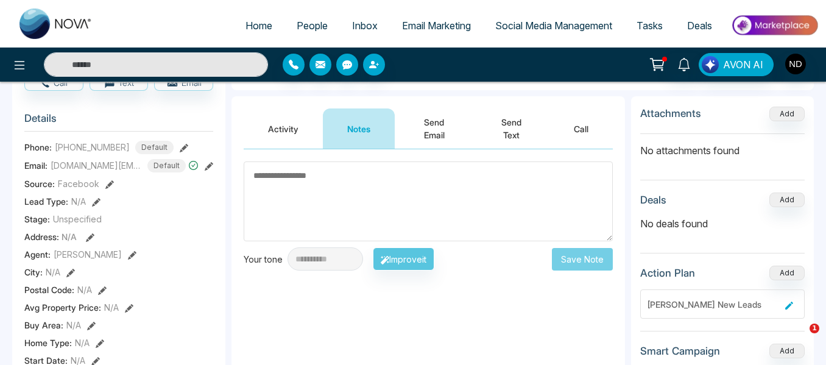
scroll to position [137, 0]
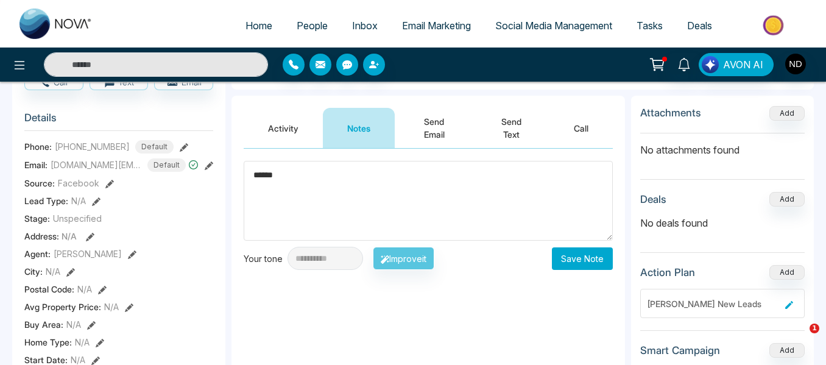
type textarea "******"
click at [572, 252] on button "Save Note" at bounding box center [582, 258] width 61 height 23
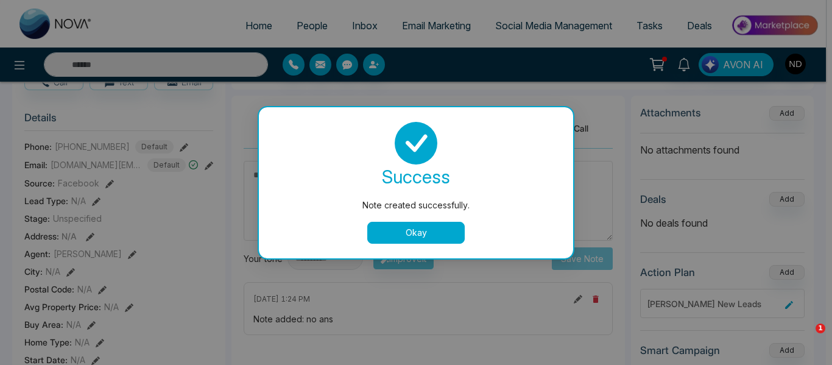
click at [441, 240] on button "Okay" at bounding box center [416, 233] width 98 height 22
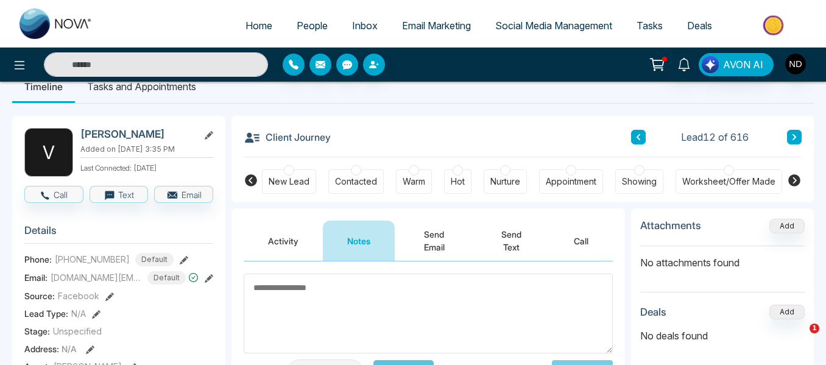
scroll to position [20, 0]
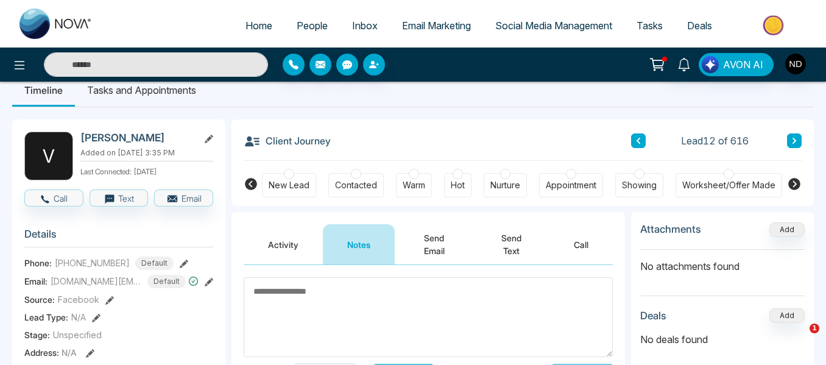
click at [793, 140] on icon at bounding box center [795, 140] width 6 height 7
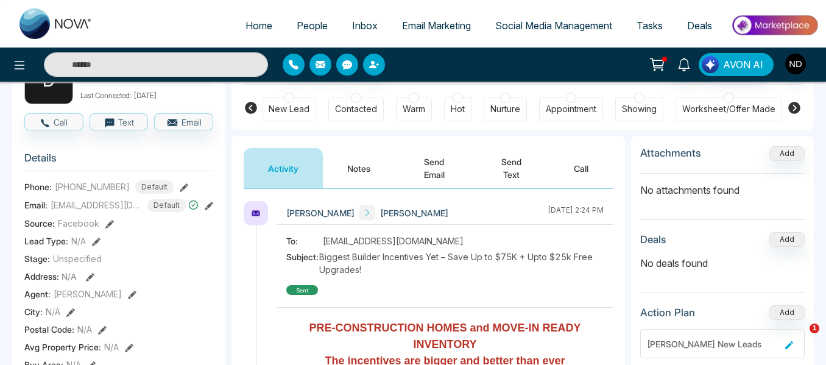
scroll to position [97, 0]
click at [375, 173] on button "Notes" at bounding box center [359, 167] width 72 height 40
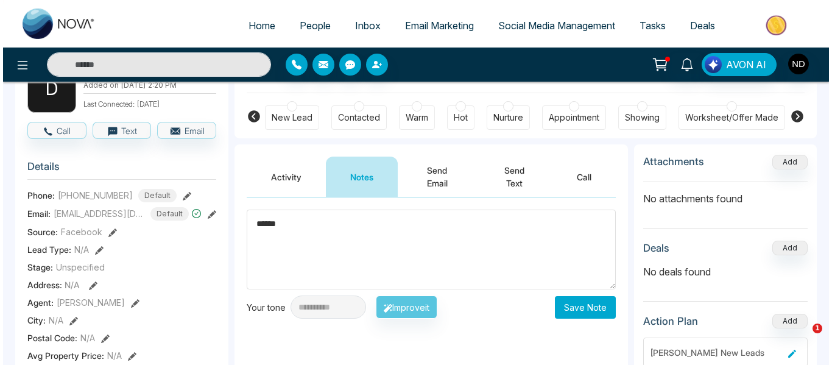
scroll to position [88, 0]
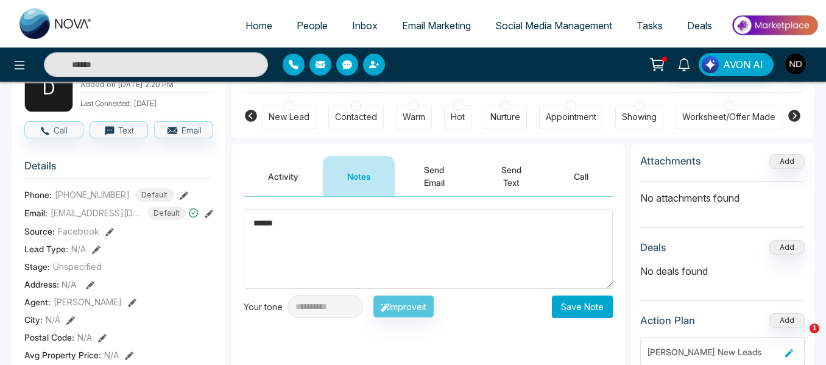
type textarea "******"
click at [592, 307] on button "Save Note" at bounding box center [582, 307] width 61 height 23
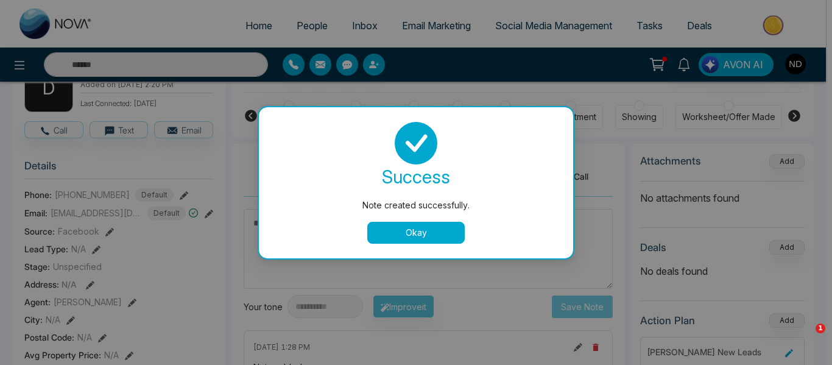
click at [402, 239] on button "Okay" at bounding box center [416, 233] width 98 height 22
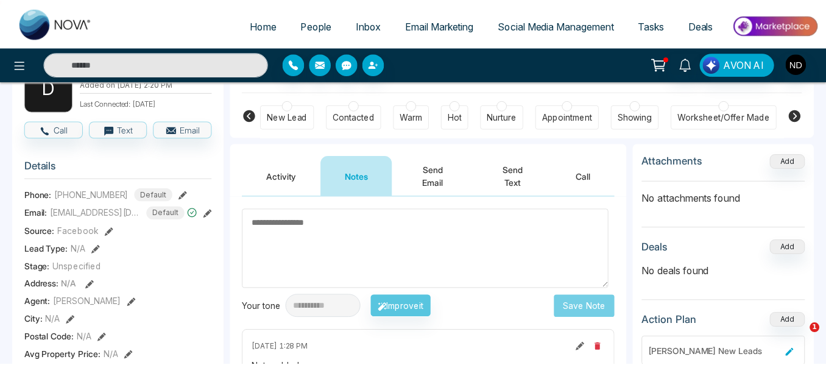
scroll to position [0, 0]
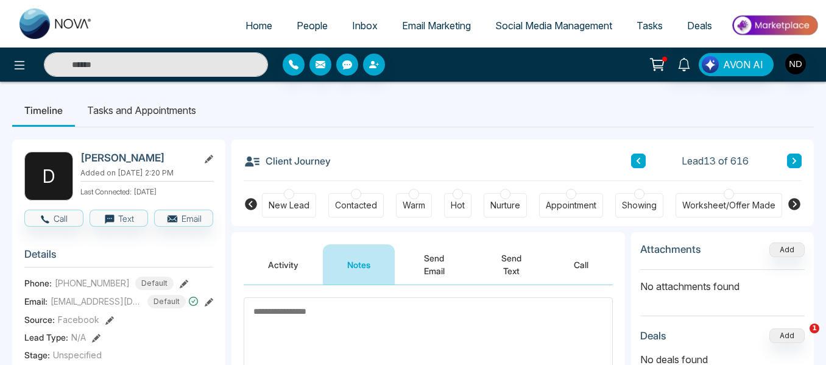
click at [791, 166] on button at bounding box center [794, 161] width 15 height 15
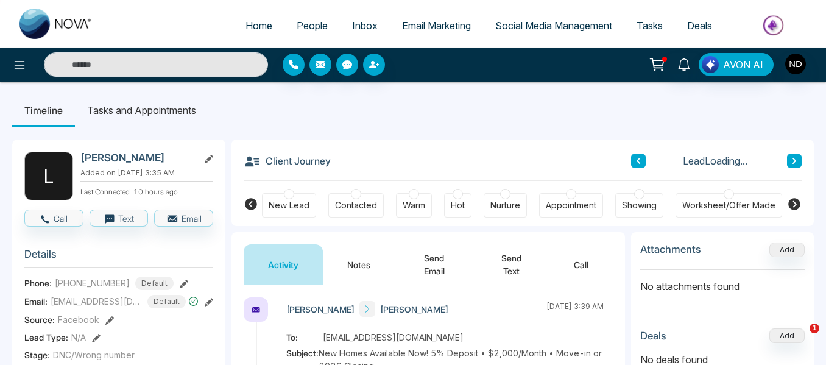
scroll to position [51, 0]
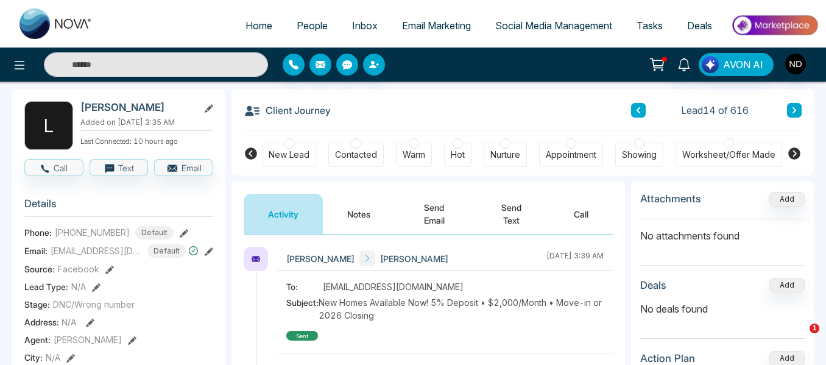
click at [352, 221] on button "Notes" at bounding box center [359, 214] width 72 height 40
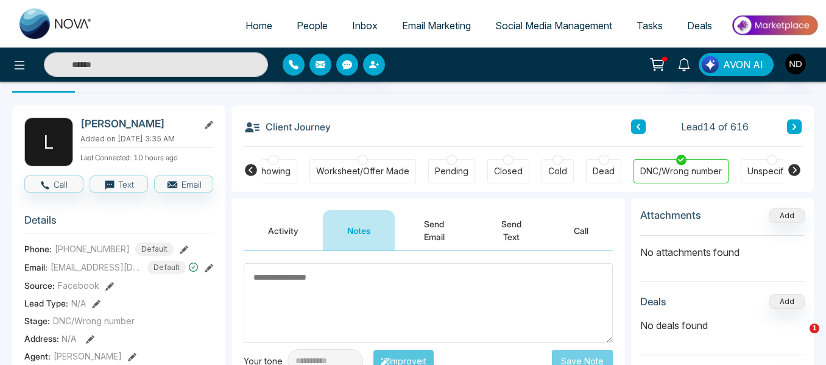
scroll to position [0, 367]
click at [790, 132] on button at bounding box center [794, 126] width 15 height 15
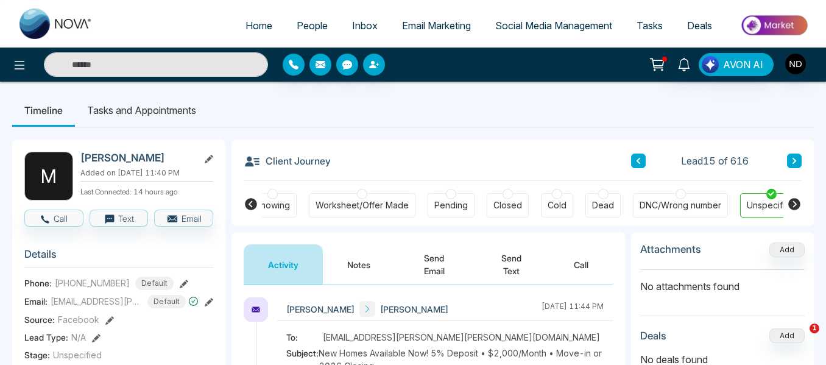
click at [173, 67] on input "text" at bounding box center [156, 64] width 224 height 24
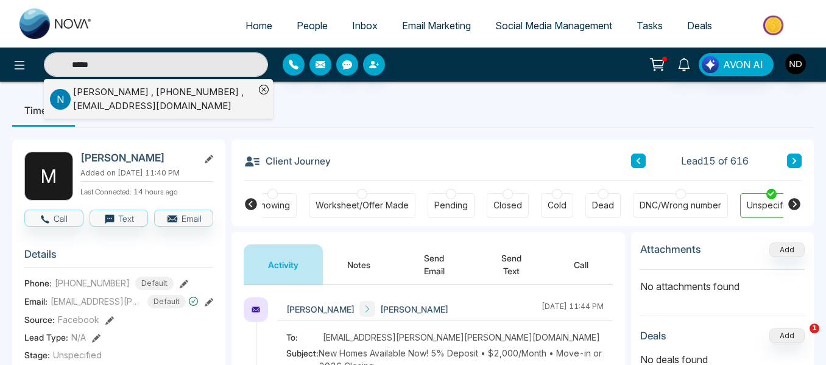
type input "*****"
click at [176, 105] on div "Nigel Edokpolo , +16476568790 , nigeledokpolo@gmail.com" at bounding box center [164, 98] width 182 height 27
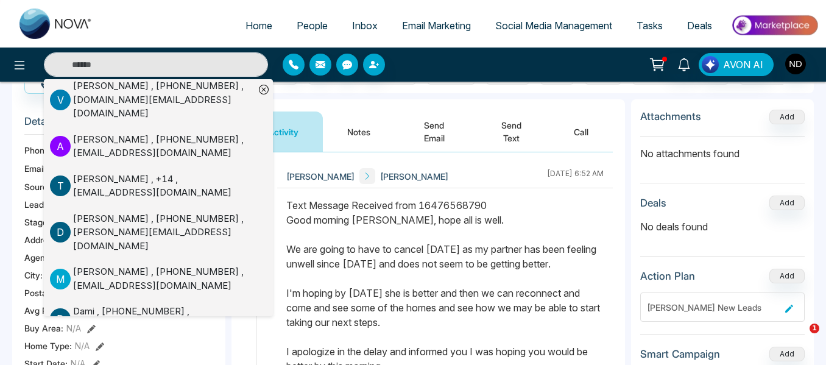
scroll to position [46, 0]
click at [309, 221] on div "Text Message Received from 16476568790 Good morning Dua, hope all is well. We a…" at bounding box center [445, 300] width 318 height 205
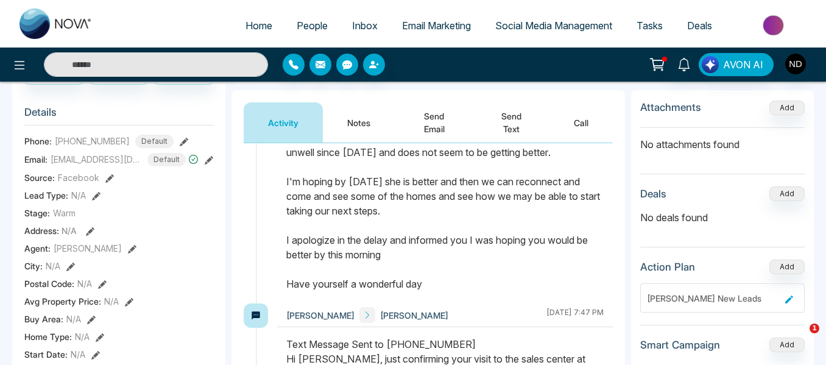
scroll to position [0, 0]
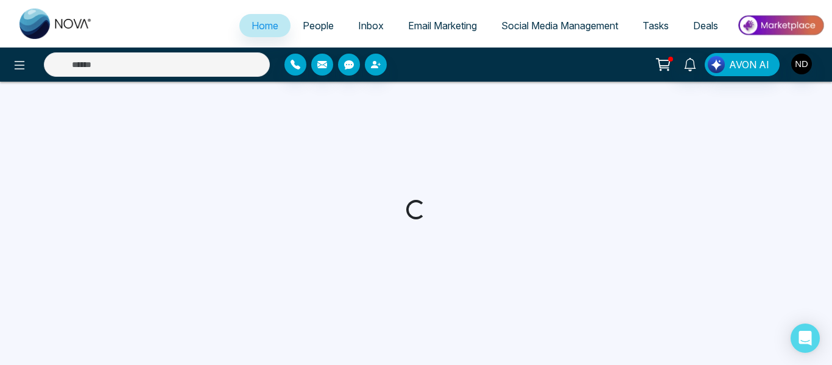
select select "*"
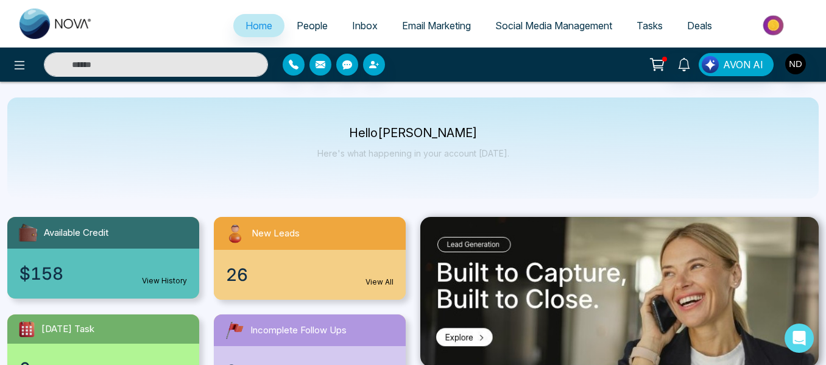
click at [305, 30] on span "People" at bounding box center [312, 26] width 31 height 12
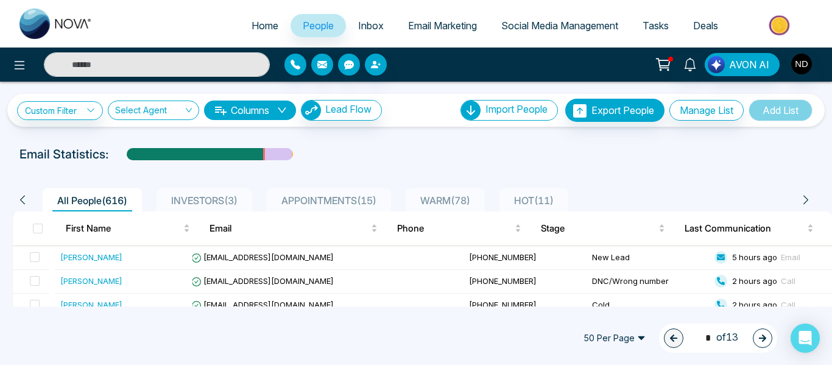
scroll to position [57, 0]
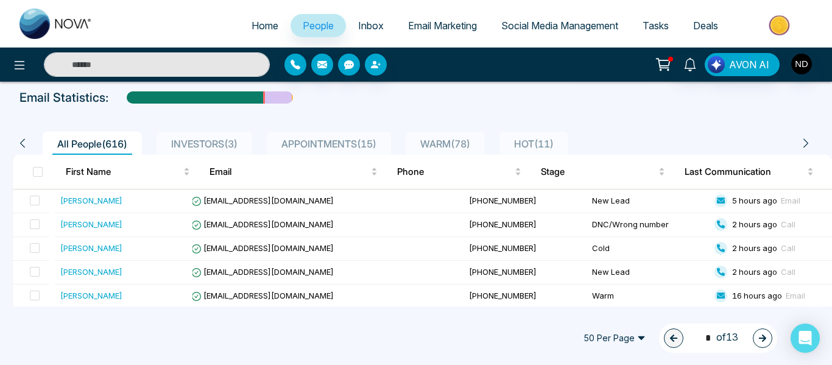
click at [553, 144] on span "HOT ( 11 )" at bounding box center [533, 144] width 49 height 12
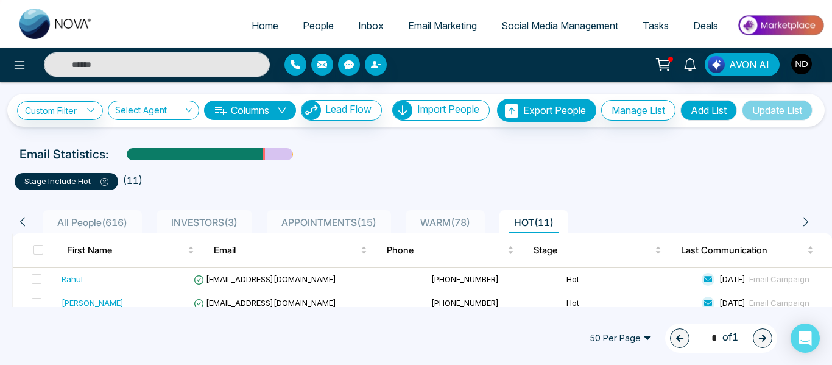
click at [331, 229] on li "APPOINTMENTS ( 15 )" at bounding box center [329, 221] width 124 height 23
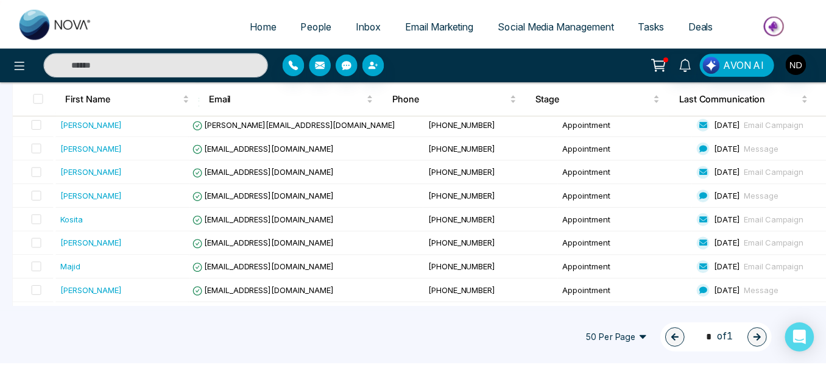
scroll to position [333, 0]
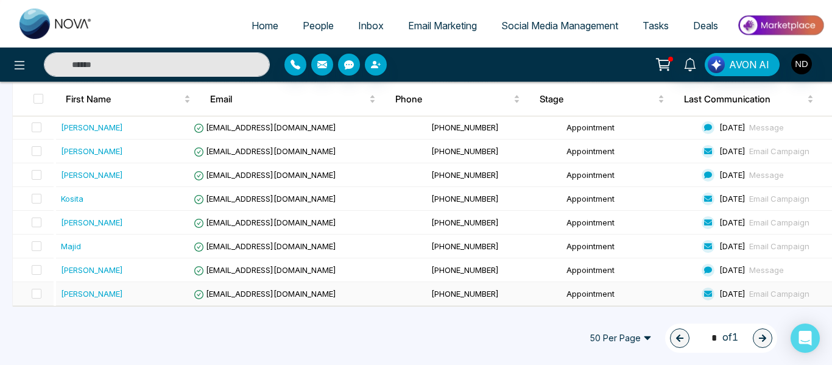
click at [128, 297] on div "[PERSON_NAME]" at bounding box center [124, 294] width 126 height 12
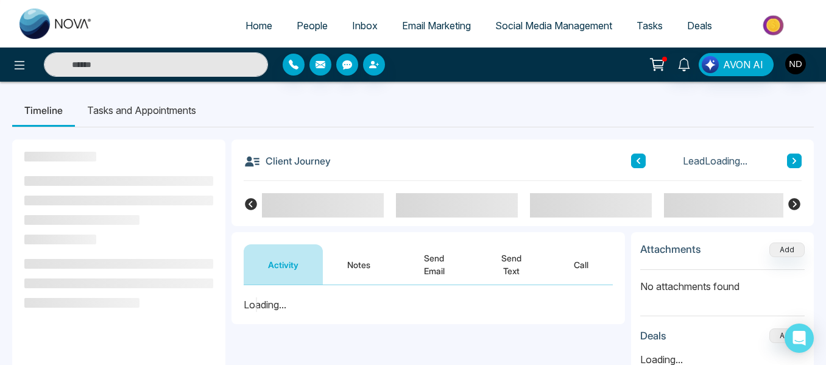
click at [373, 262] on button "Notes" at bounding box center [359, 264] width 72 height 40
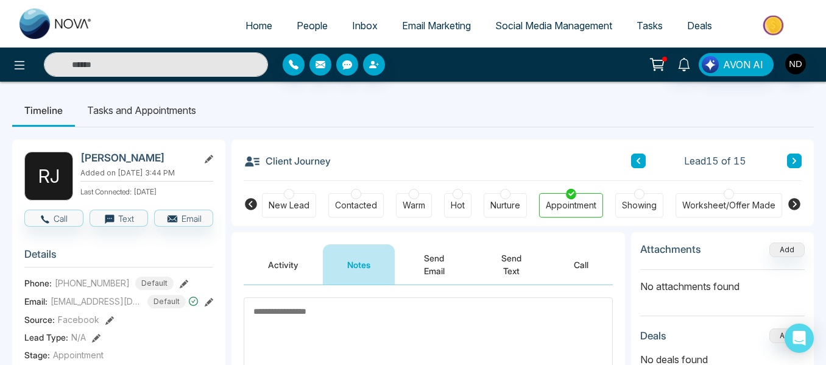
click at [650, 163] on div "Lead 15 of 15" at bounding box center [716, 161] width 171 height 15
click at [645, 163] on button at bounding box center [638, 161] width 15 height 15
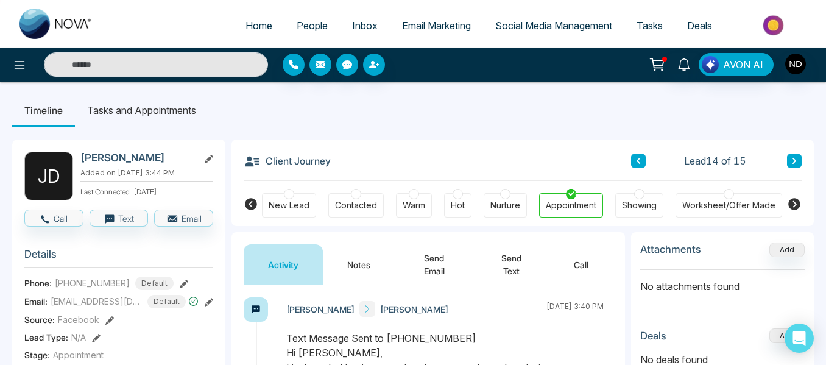
click at [634, 164] on button at bounding box center [638, 161] width 15 height 15
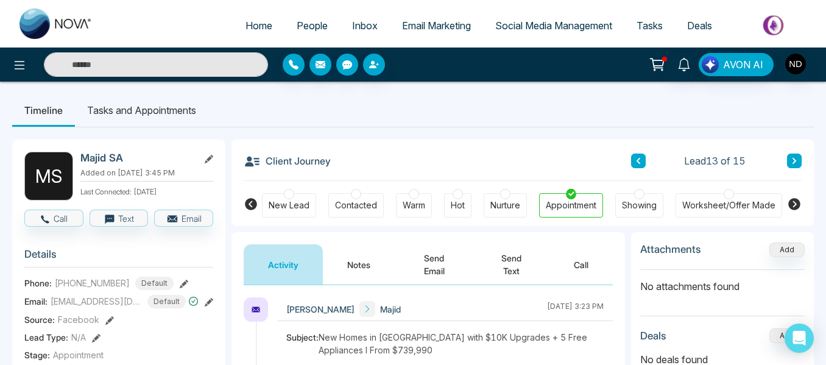
click at [355, 269] on button "Notes" at bounding box center [359, 264] width 72 height 40
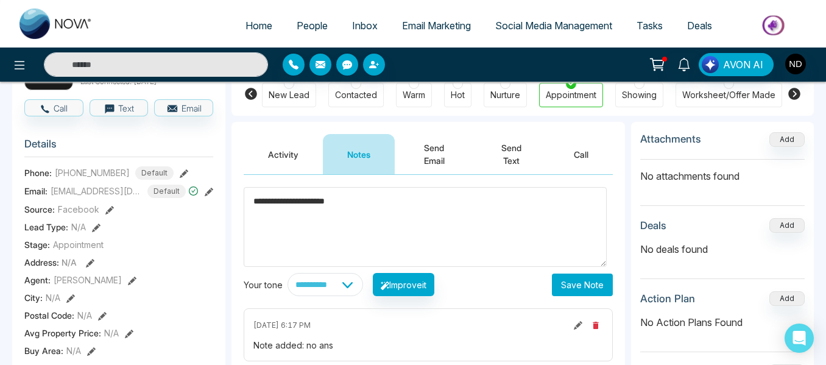
scroll to position [112, 0]
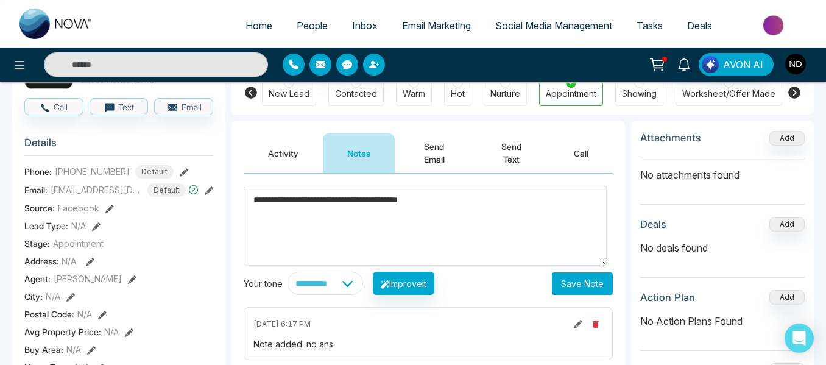
type textarea "**********"
click at [566, 281] on button "Save Note" at bounding box center [582, 283] width 61 height 23
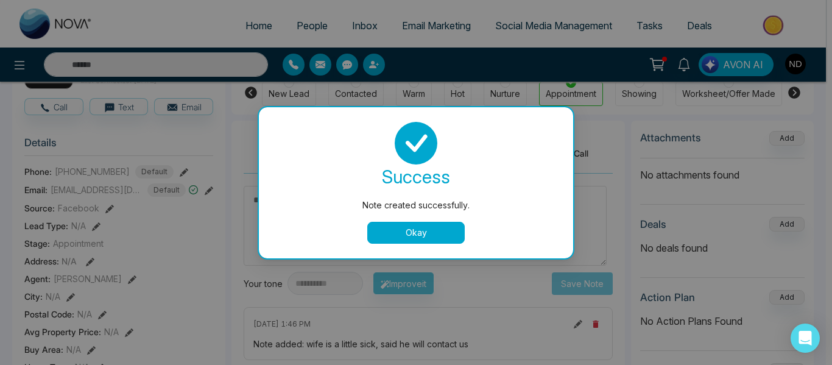
click at [406, 229] on button "Okay" at bounding box center [416, 233] width 98 height 22
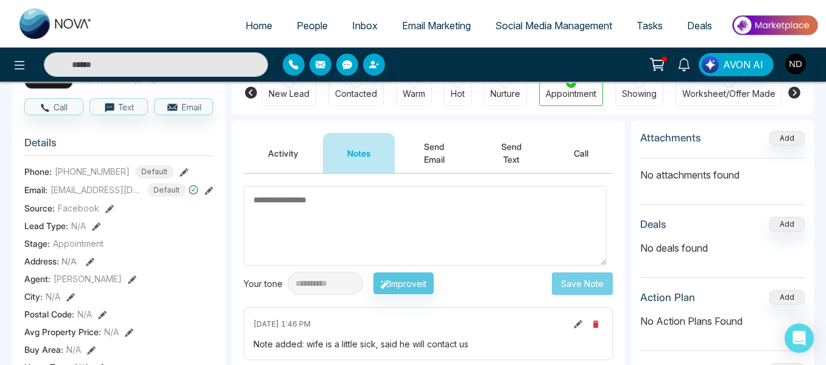
scroll to position [0, 0]
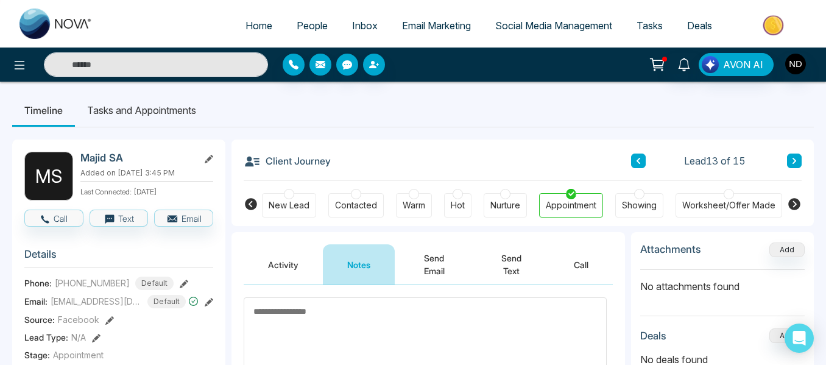
click at [634, 164] on button at bounding box center [638, 161] width 15 height 15
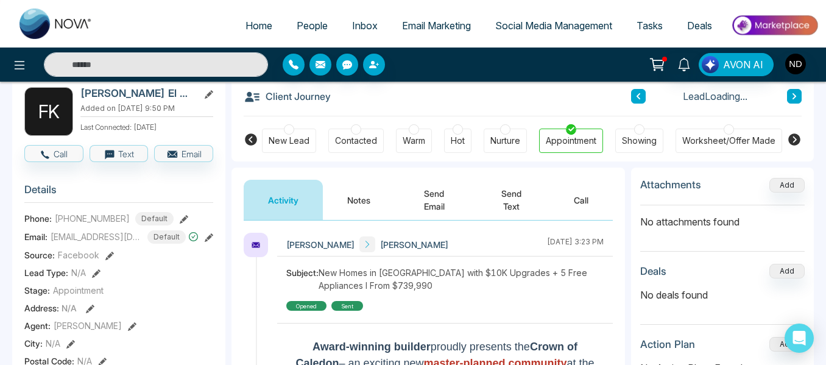
scroll to position [65, 0]
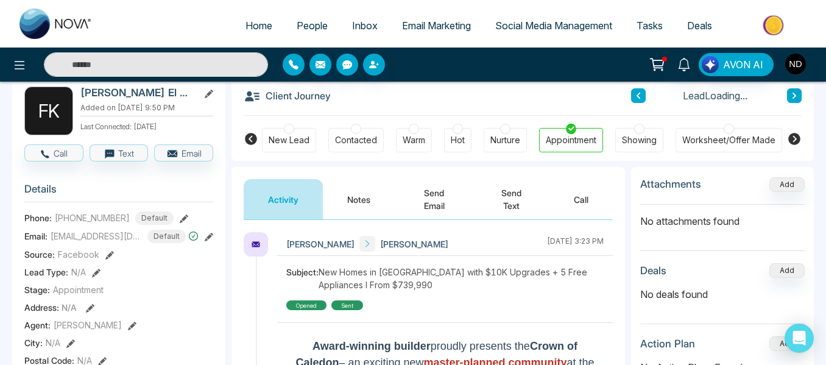
click at [642, 101] on button at bounding box center [638, 95] width 15 height 15
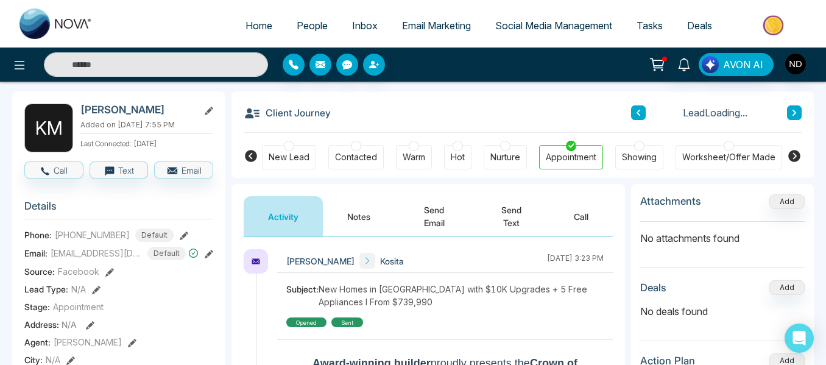
scroll to position [49, 0]
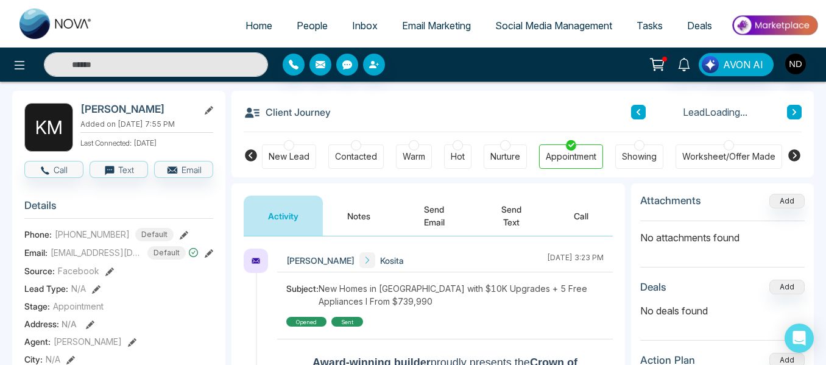
click at [374, 204] on button "Notes" at bounding box center [359, 216] width 72 height 40
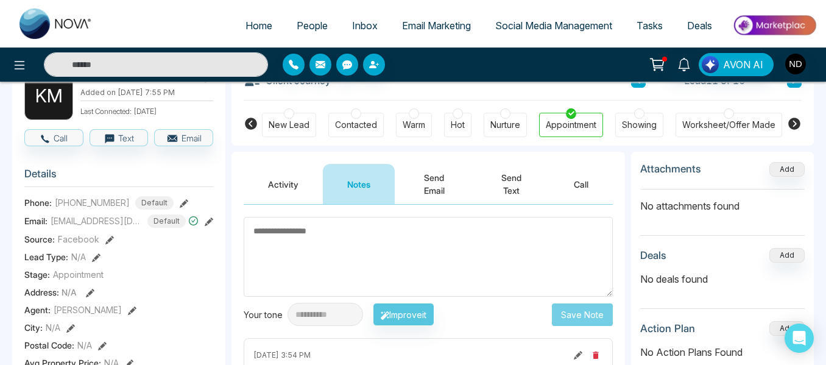
scroll to position [66, 0]
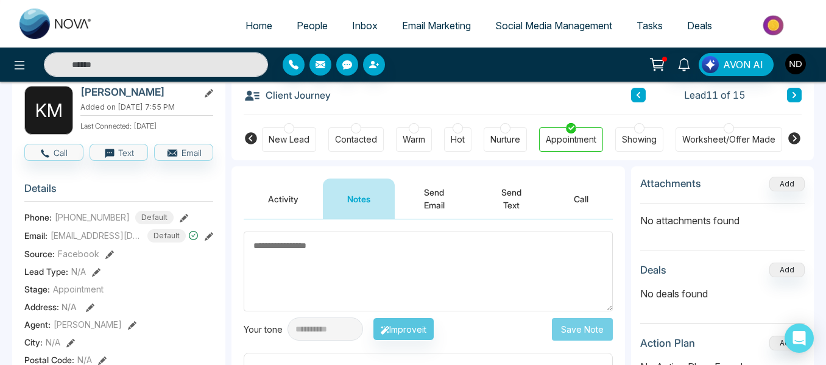
type textarea "*"
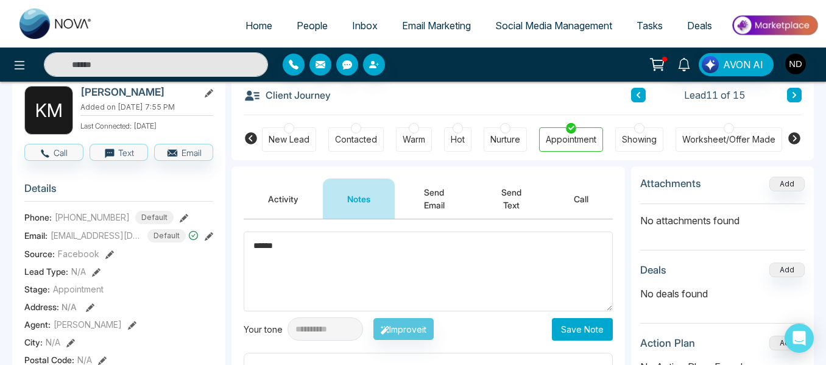
type textarea "******"
click at [608, 327] on button "Save Note" at bounding box center [582, 329] width 61 height 23
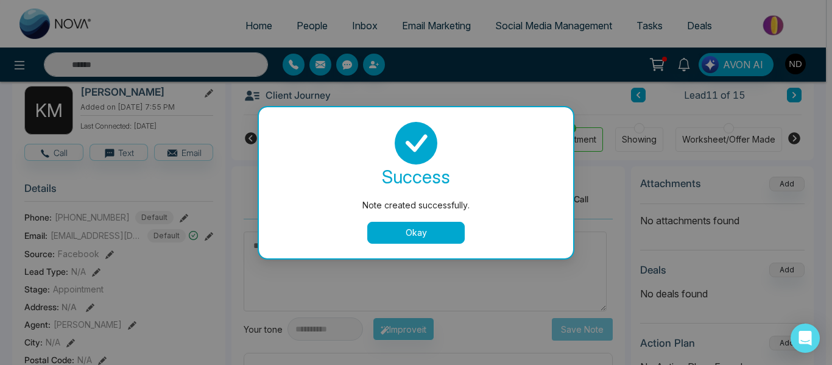
click at [428, 236] on button "Okay" at bounding box center [416, 233] width 98 height 22
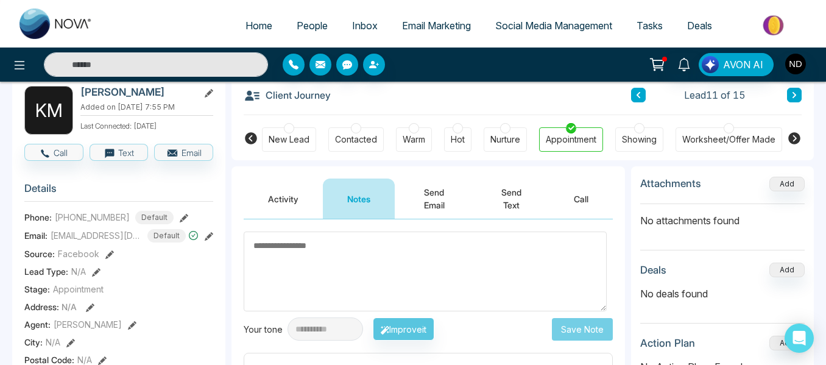
click at [645, 100] on button at bounding box center [638, 95] width 15 height 15
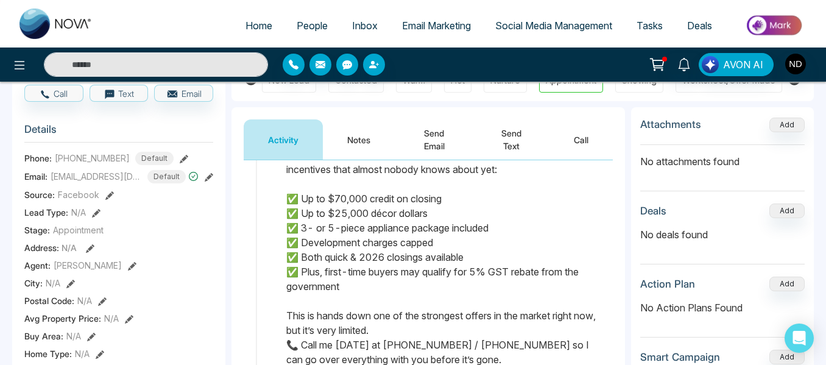
scroll to position [129, 0]
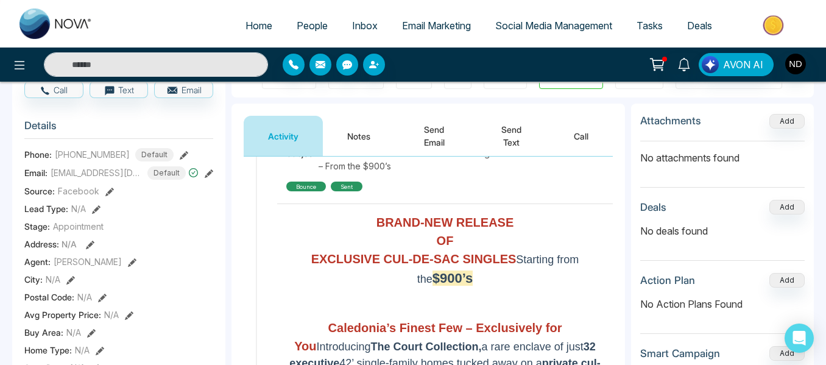
click at [349, 141] on button "Notes" at bounding box center [359, 136] width 72 height 40
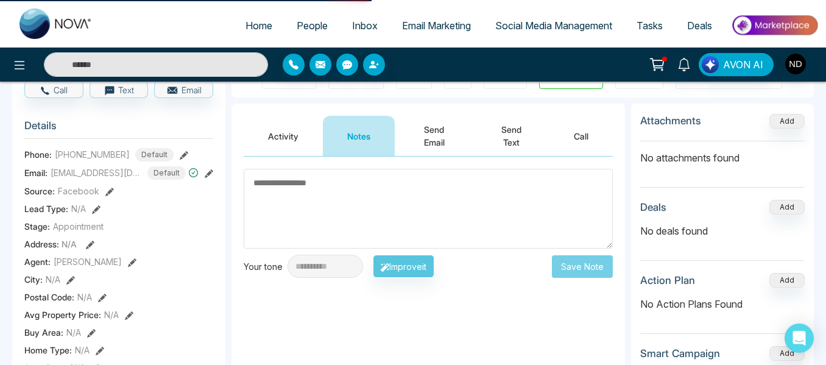
click at [349, 141] on button "Notes" at bounding box center [359, 136] width 72 height 40
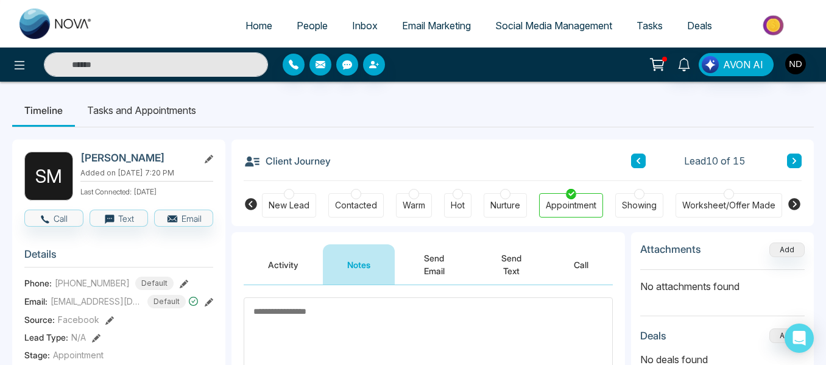
click at [640, 160] on icon at bounding box center [639, 160] width 6 height 7
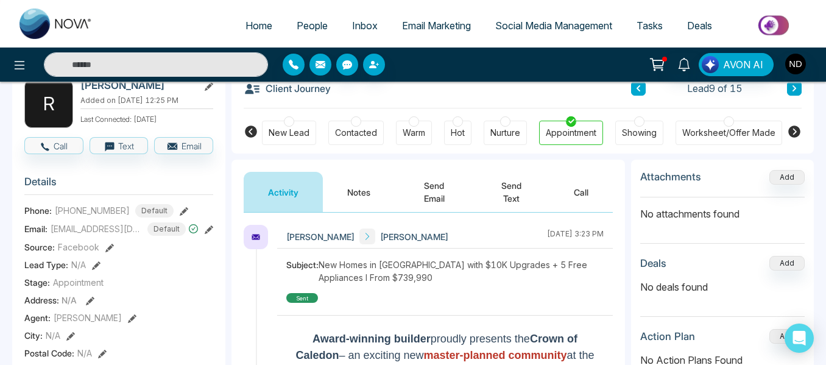
scroll to position [73, 0]
click at [363, 180] on button "Notes" at bounding box center [359, 191] width 72 height 40
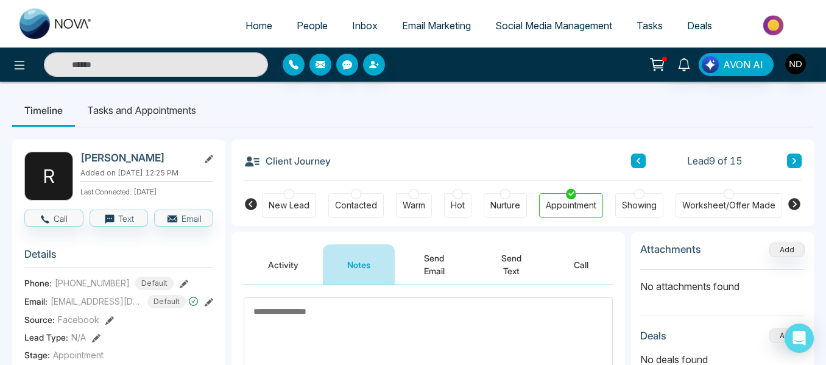
click at [636, 163] on icon at bounding box center [639, 160] width 6 height 7
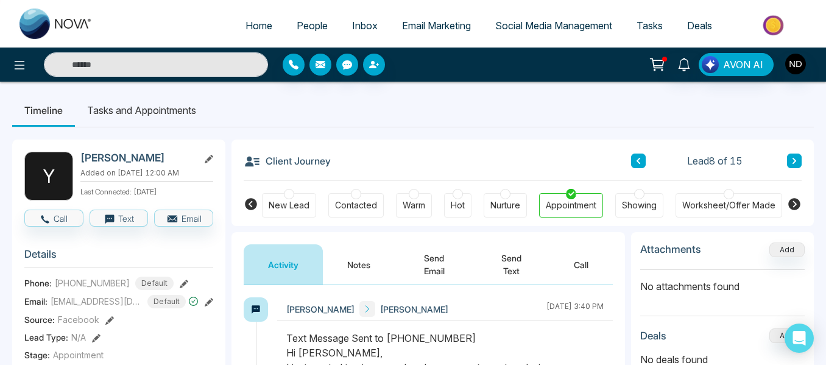
click at [347, 264] on button "Notes" at bounding box center [359, 264] width 72 height 40
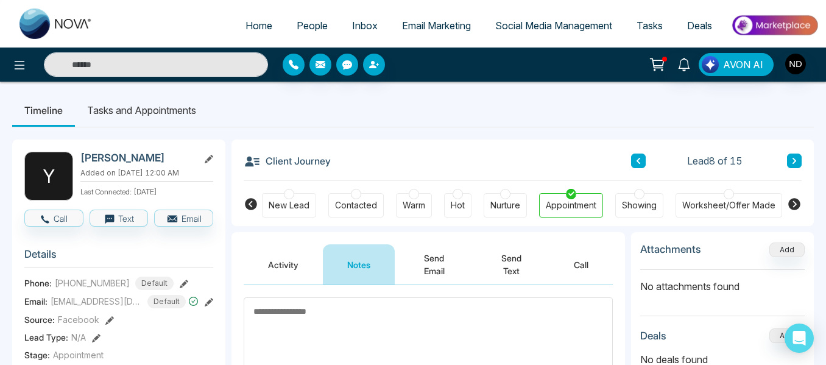
click at [625, 163] on div "Client Journey Lead 8 of 15" at bounding box center [523, 160] width 558 height 41
click at [632, 160] on button at bounding box center [638, 161] width 15 height 15
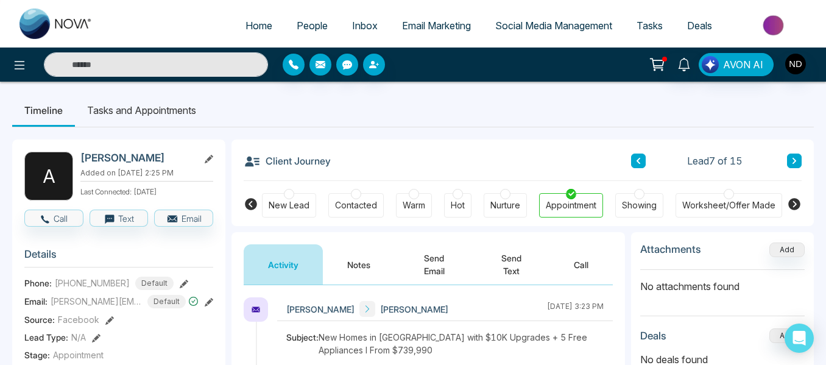
click at [645, 160] on button at bounding box center [638, 161] width 15 height 15
click at [788, 158] on button at bounding box center [794, 161] width 15 height 15
click at [643, 155] on button at bounding box center [638, 161] width 15 height 15
click at [356, 261] on button "Notes" at bounding box center [359, 264] width 72 height 40
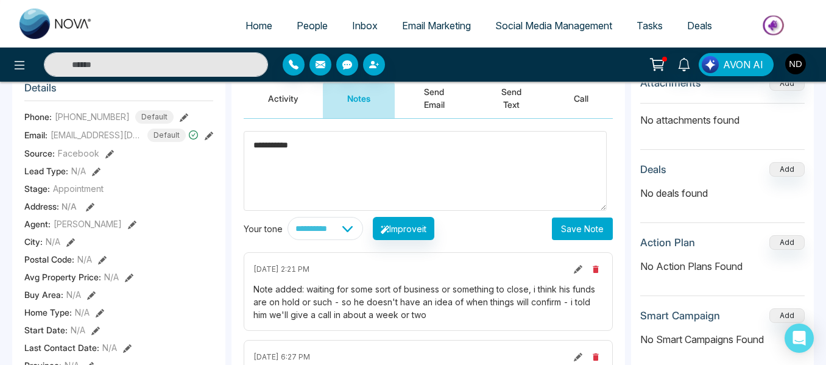
scroll to position [167, 0]
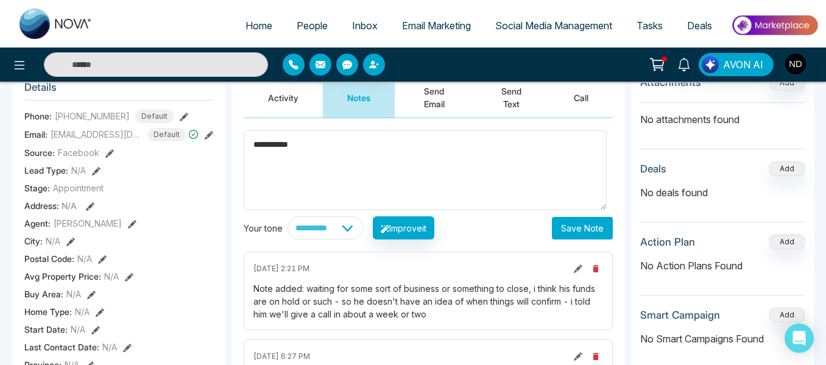
type textarea "**********"
click at [579, 222] on button "Save Note" at bounding box center [582, 228] width 61 height 23
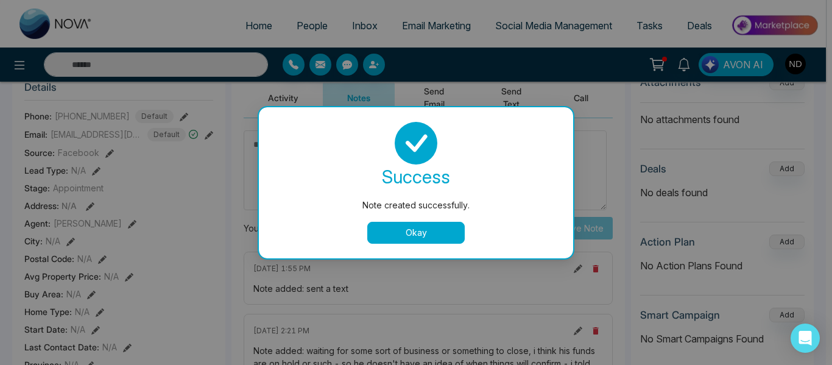
click at [396, 232] on button "Okay" at bounding box center [416, 233] width 98 height 22
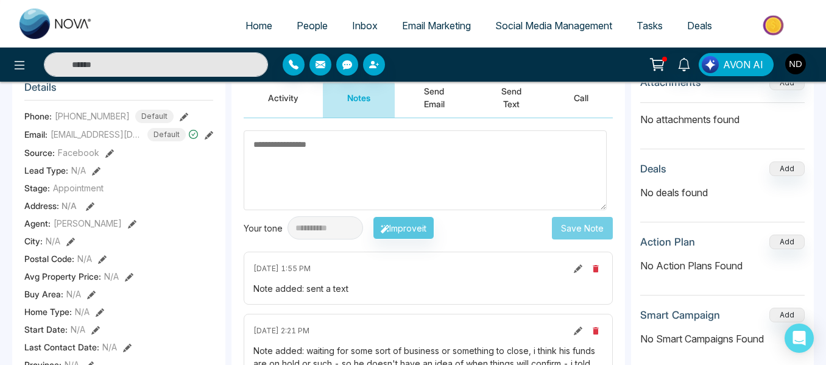
scroll to position [48, 0]
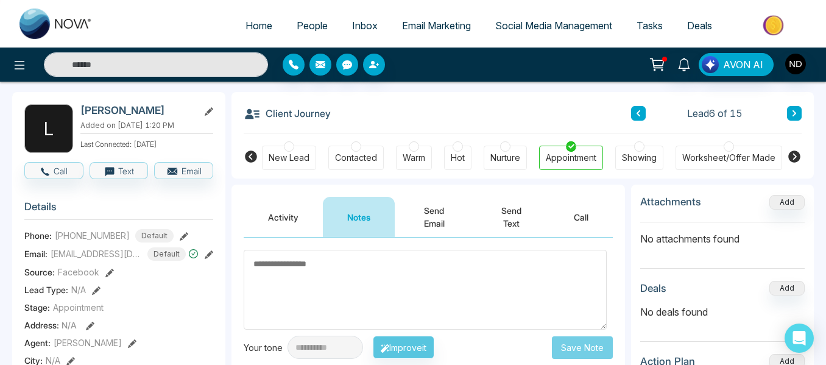
click at [633, 116] on button at bounding box center [638, 113] width 15 height 15
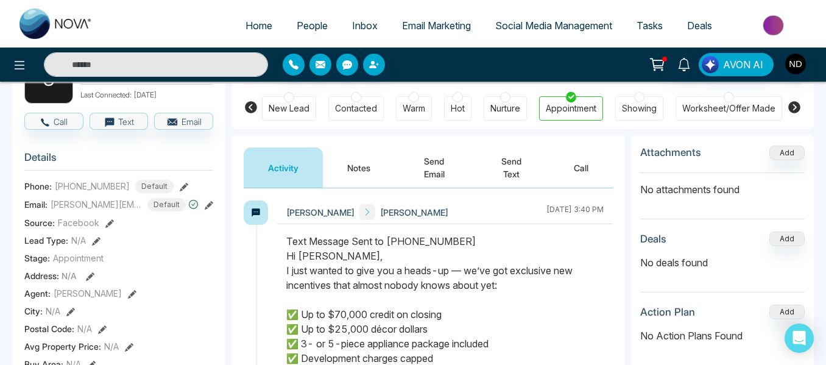
scroll to position [18, 0]
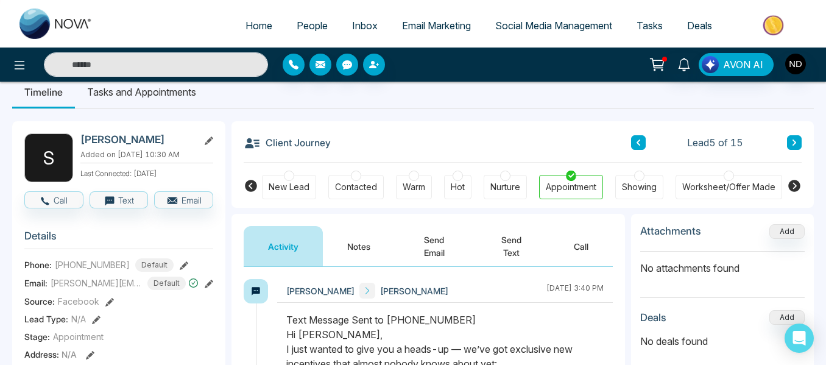
click at [646, 144] on div "Lead 5 of 15" at bounding box center [716, 142] width 171 height 15
click at [641, 144] on icon at bounding box center [639, 142] width 6 height 7
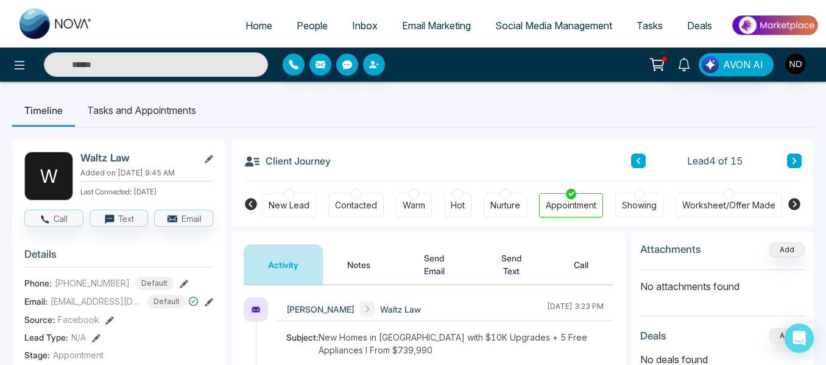
click at [327, 249] on button "Notes" at bounding box center [359, 264] width 72 height 40
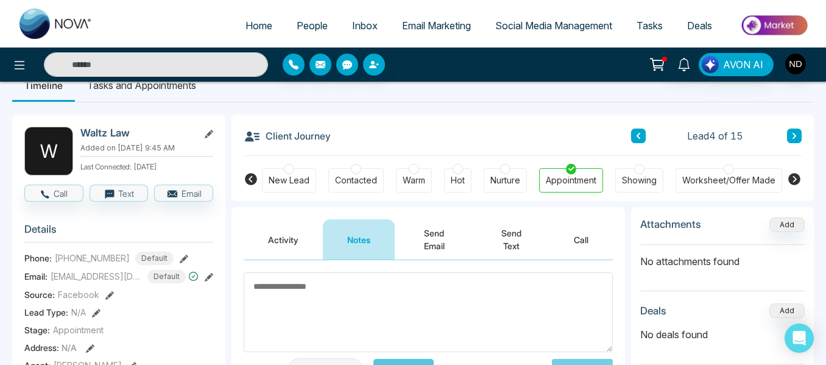
scroll to position [24, 0]
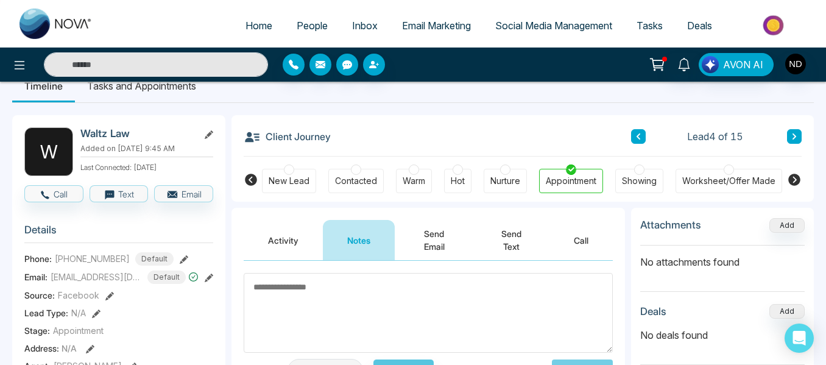
click at [474, 234] on button "Send Text" at bounding box center [512, 240] width 76 height 40
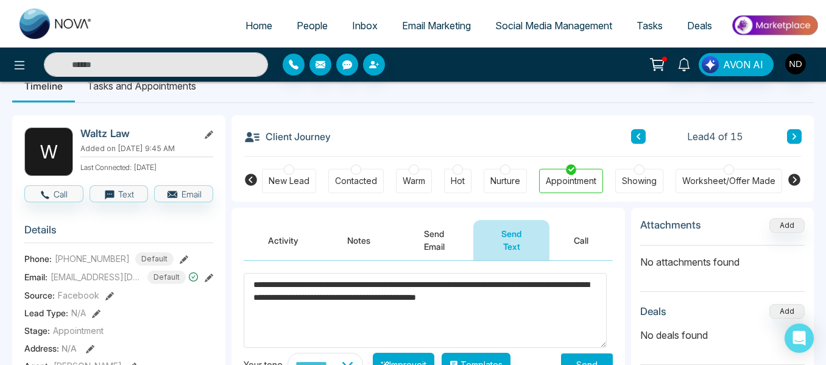
scroll to position [112, 0]
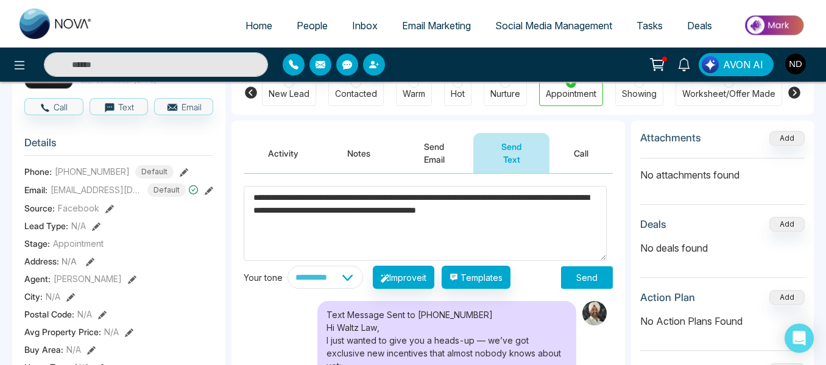
type textarea "**********"
click at [585, 279] on button "Send" at bounding box center [587, 277] width 52 height 23
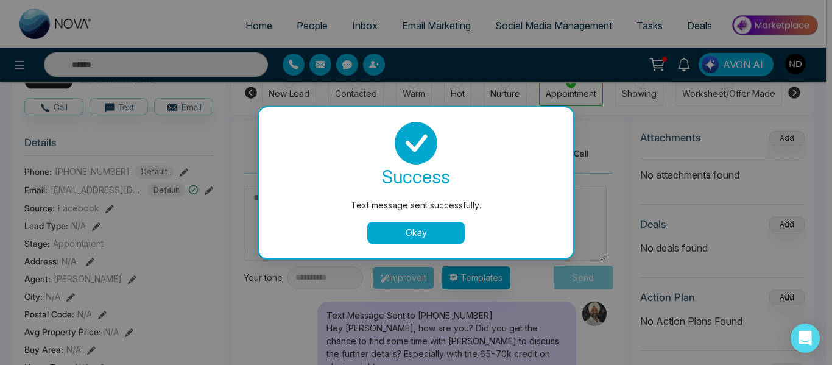
click at [401, 230] on button "Okay" at bounding box center [416, 233] width 98 height 22
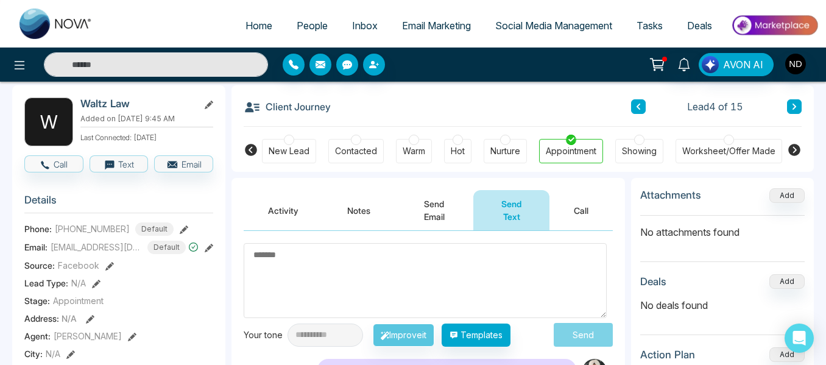
scroll to position [53, 0]
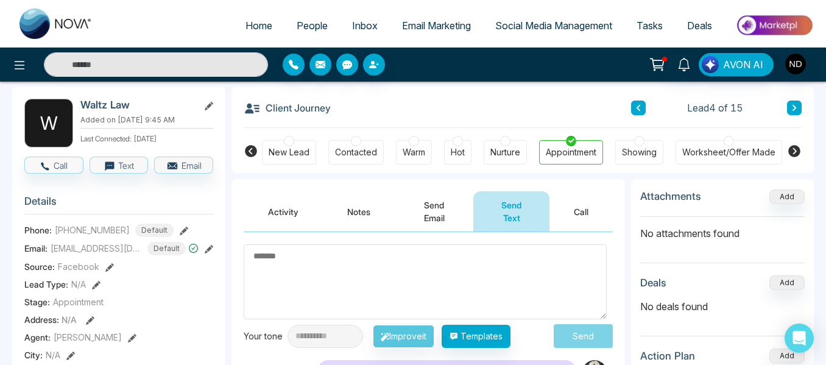
click at [641, 109] on icon at bounding box center [639, 107] width 6 height 7
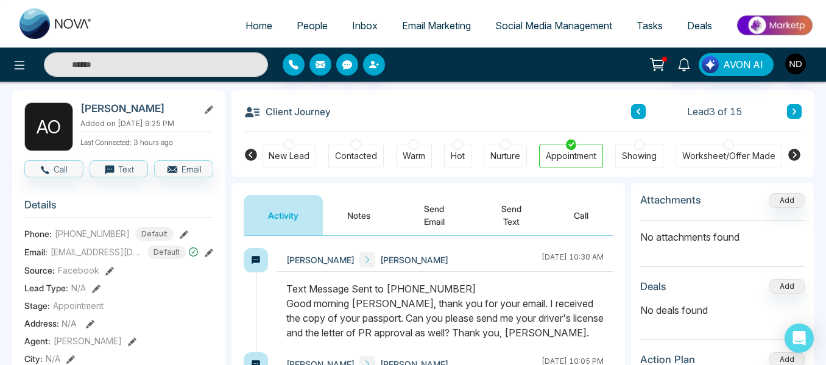
scroll to position [48, 0]
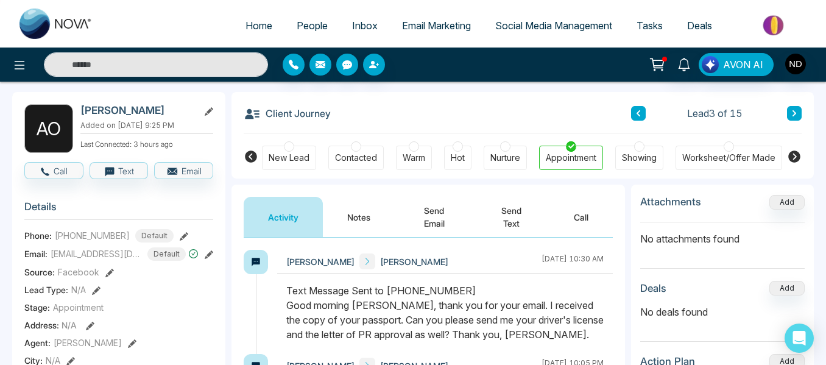
click at [642, 115] on button at bounding box center [638, 113] width 15 height 15
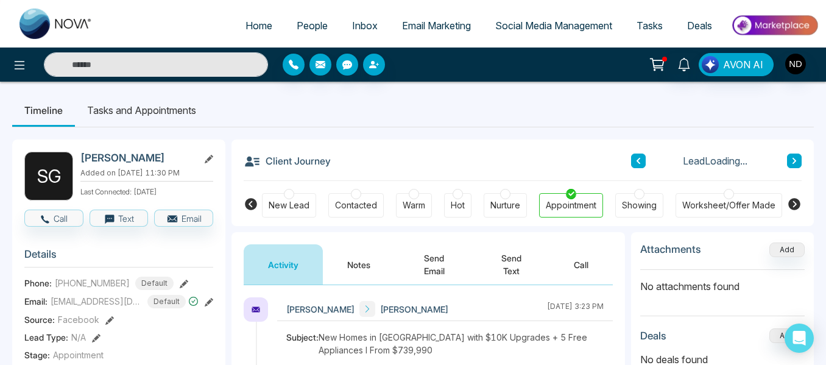
click at [360, 261] on button "Notes" at bounding box center [359, 264] width 72 height 40
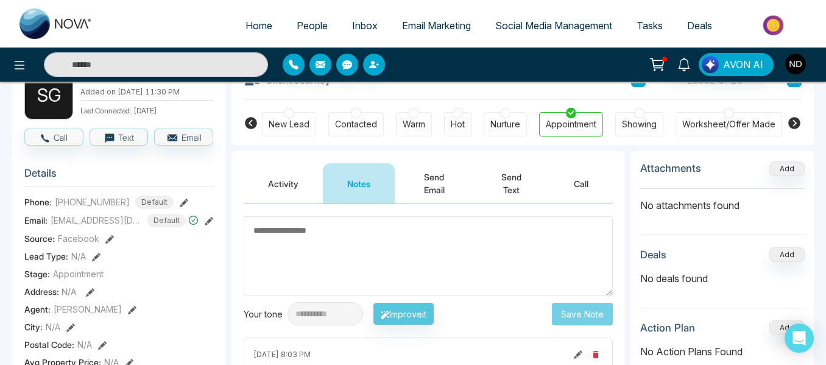
scroll to position [60, 0]
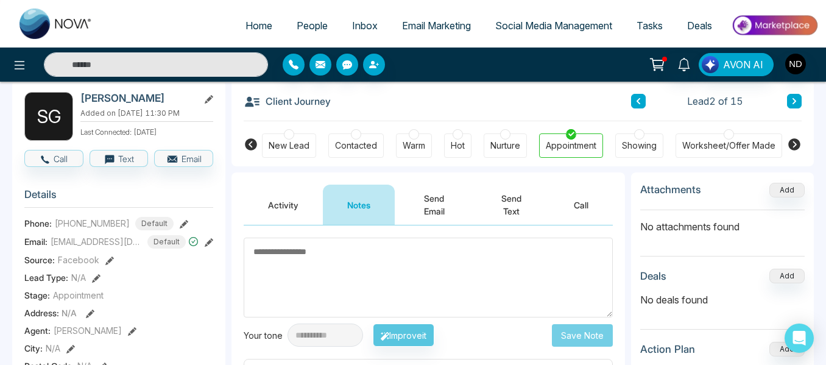
click at [641, 105] on div "Lead 2 of 15" at bounding box center [716, 101] width 171 height 15
click at [641, 105] on icon at bounding box center [639, 101] width 6 height 7
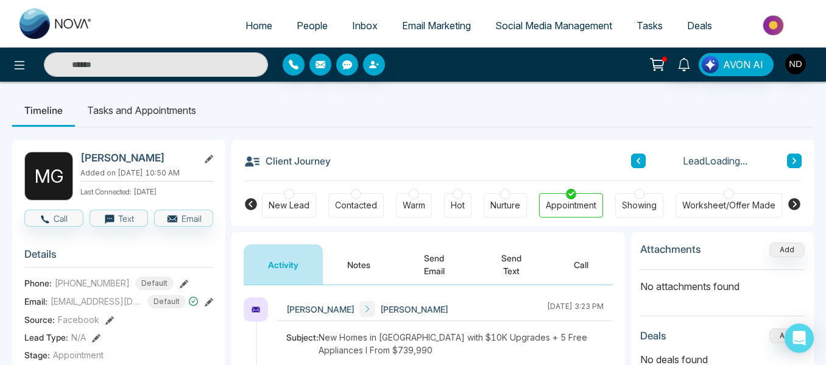
click at [371, 261] on button "Notes" at bounding box center [359, 264] width 72 height 40
